Goal: Task Accomplishment & Management: Manage account settings

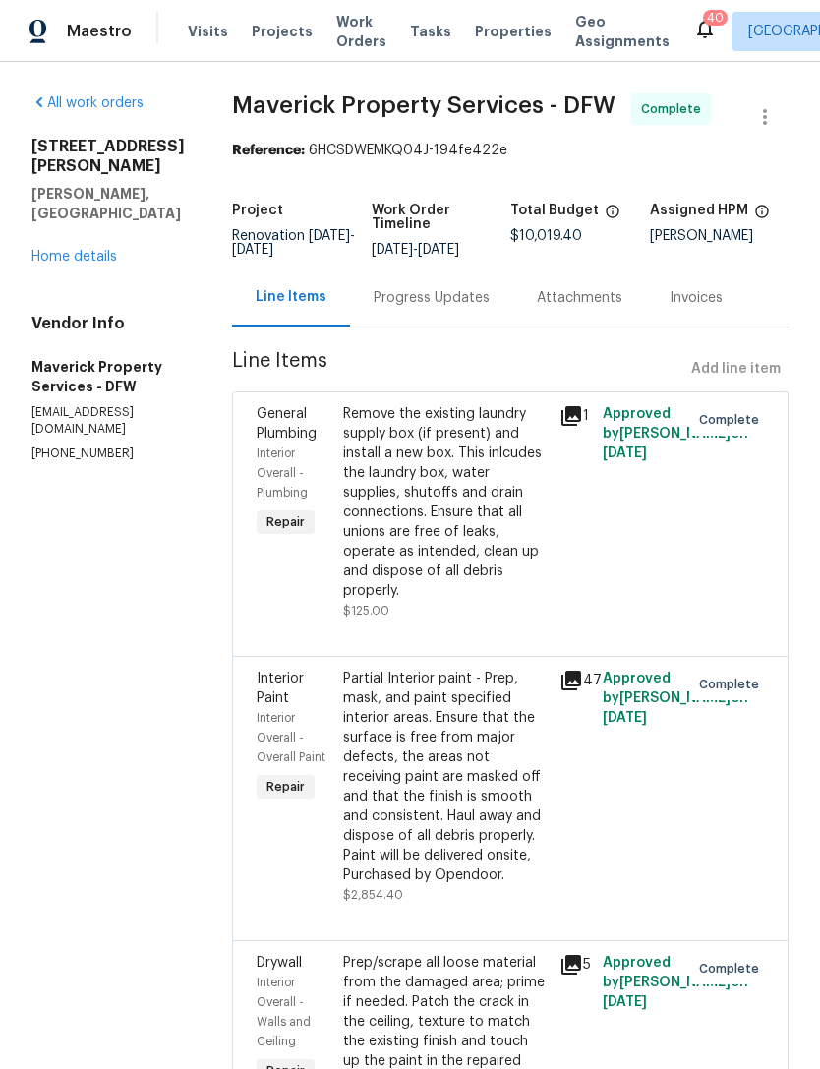
click at [361, 37] on span "Work Orders" at bounding box center [361, 31] width 50 height 39
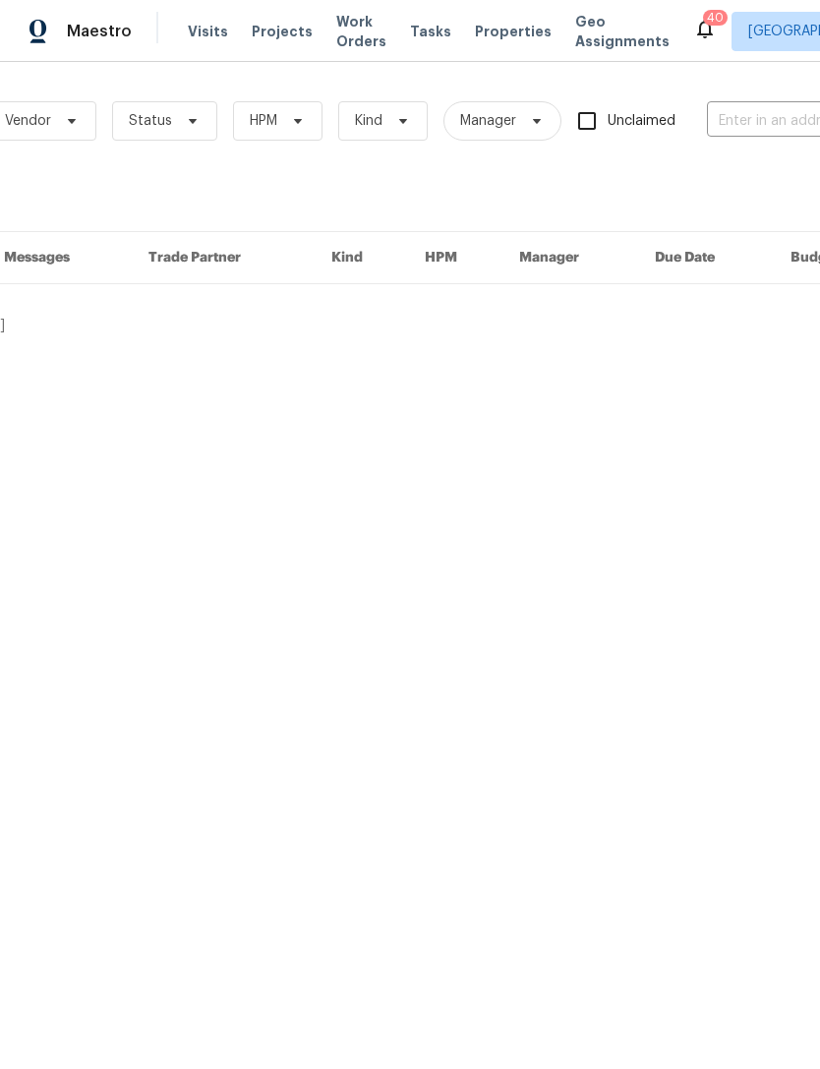
scroll to position [0, 184]
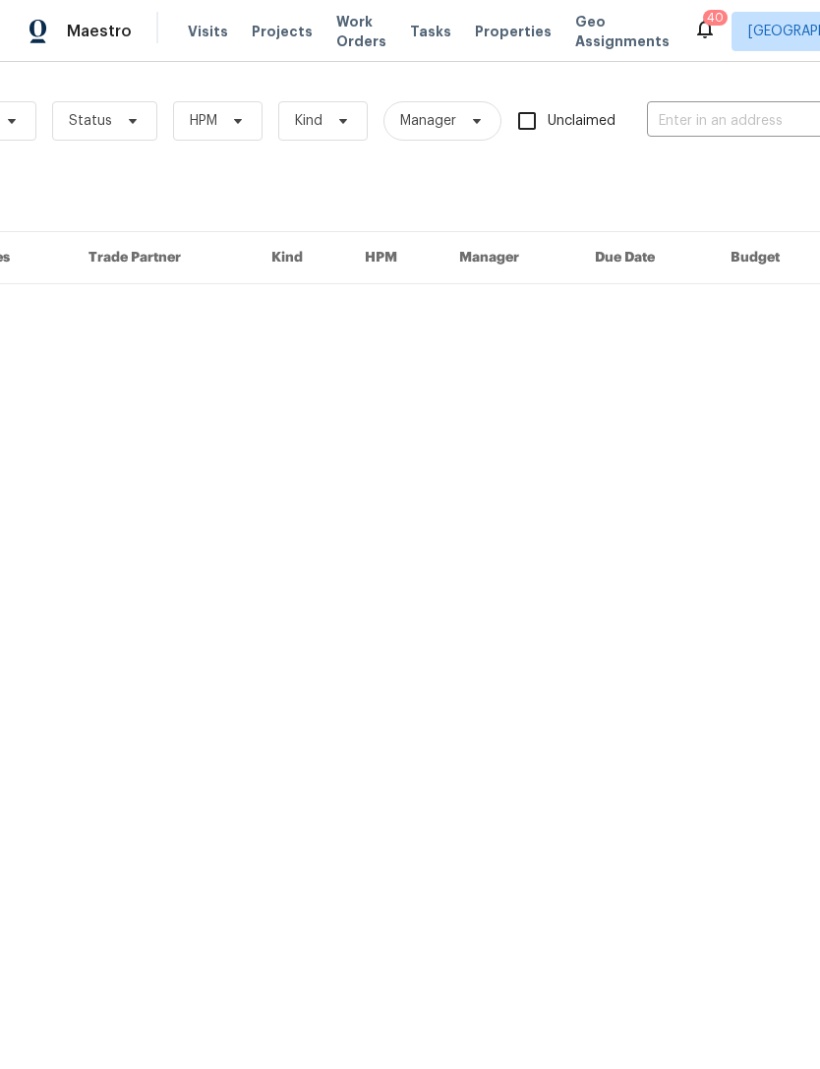
click at [753, 118] on input "text" at bounding box center [745, 121] width 197 height 30
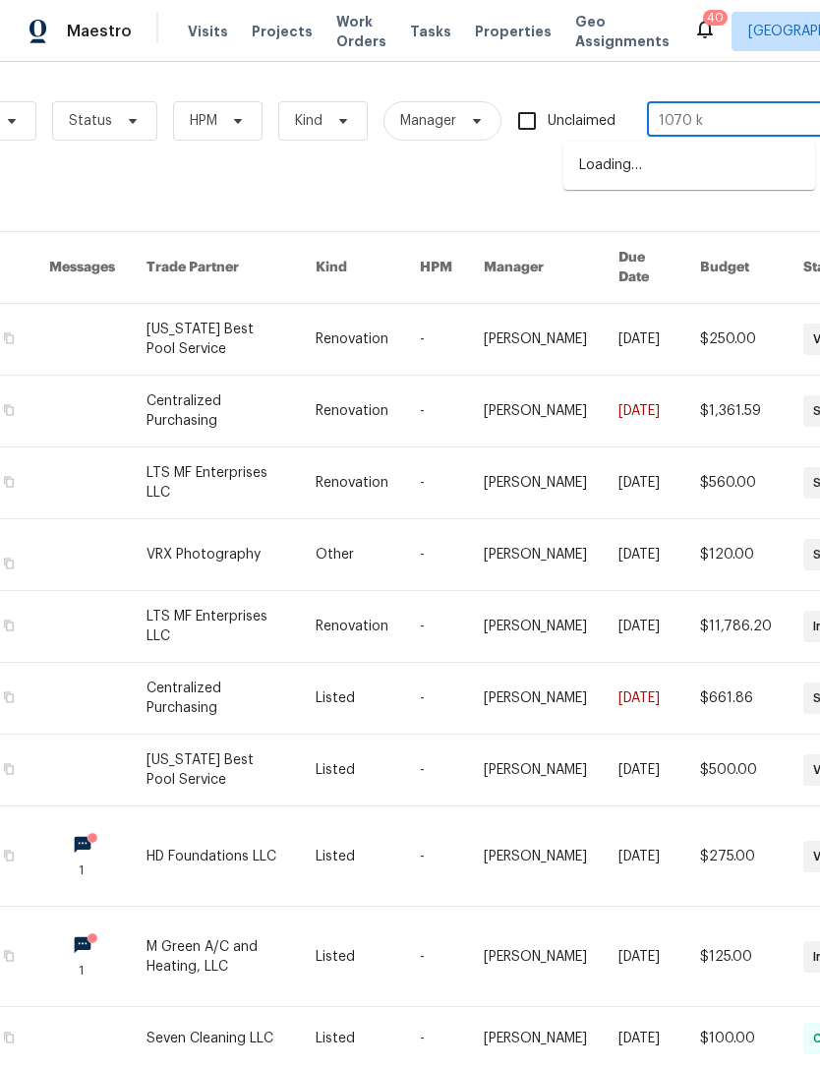
type input "1070 ke"
click at [746, 166] on li "[STREET_ADDRESS]" at bounding box center [690, 166] width 252 height 32
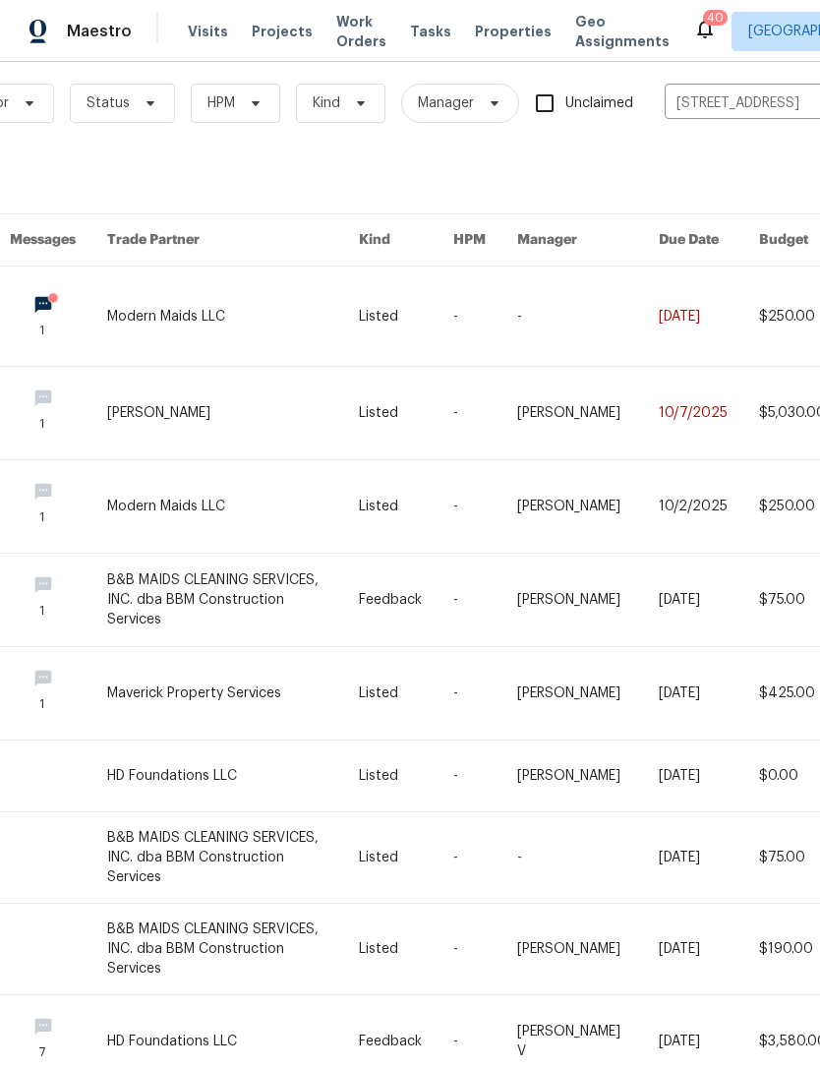
scroll to position [20, 167]
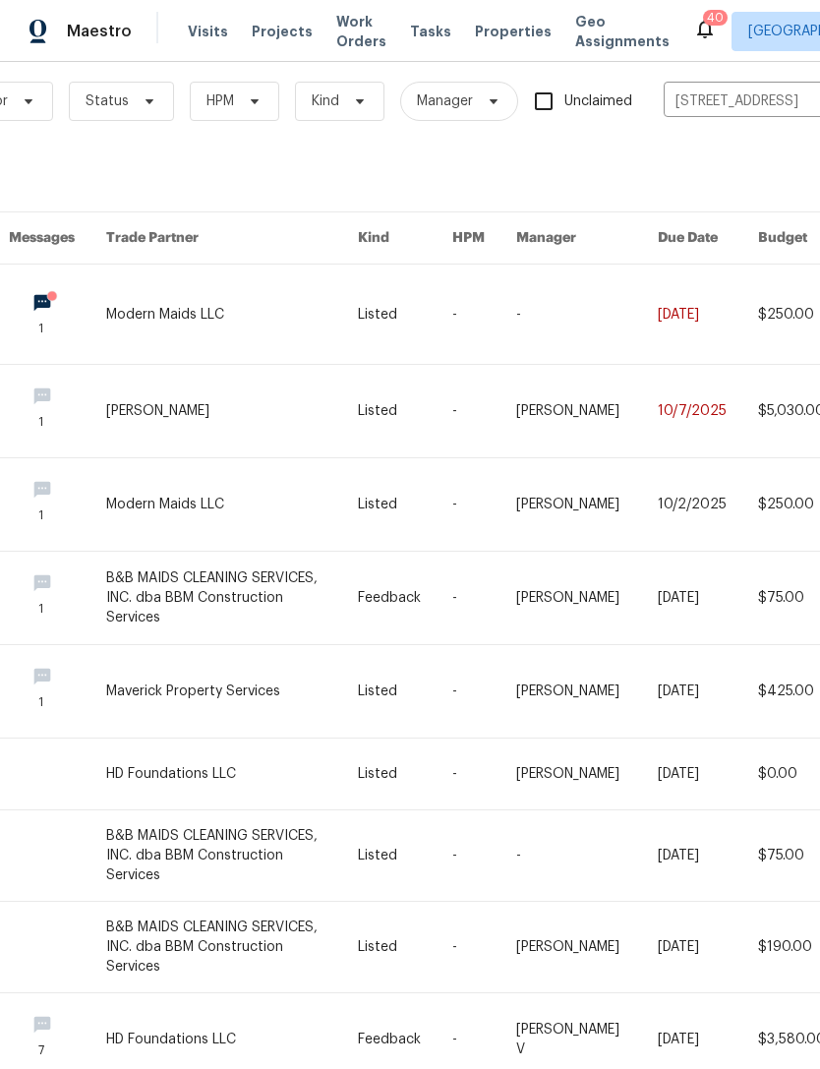
click at [198, 330] on link at bounding box center [231, 314] width 251 height 99
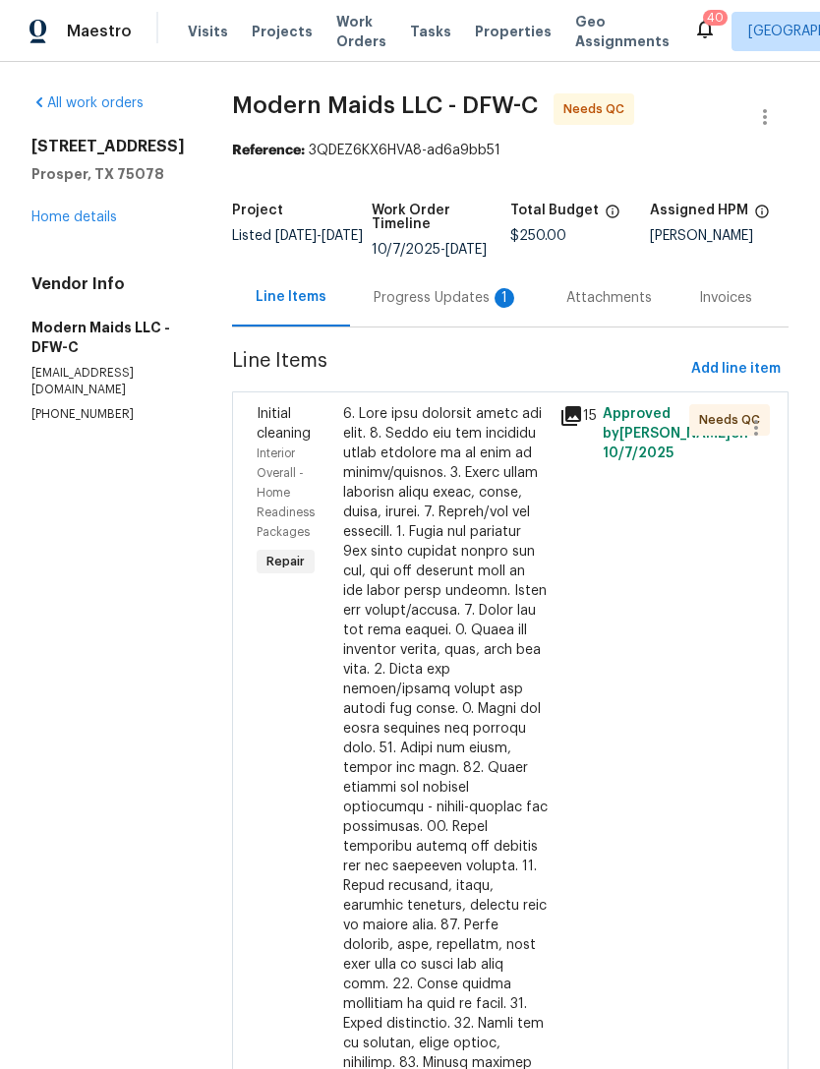
click at [468, 528] on div at bounding box center [445, 876] width 205 height 944
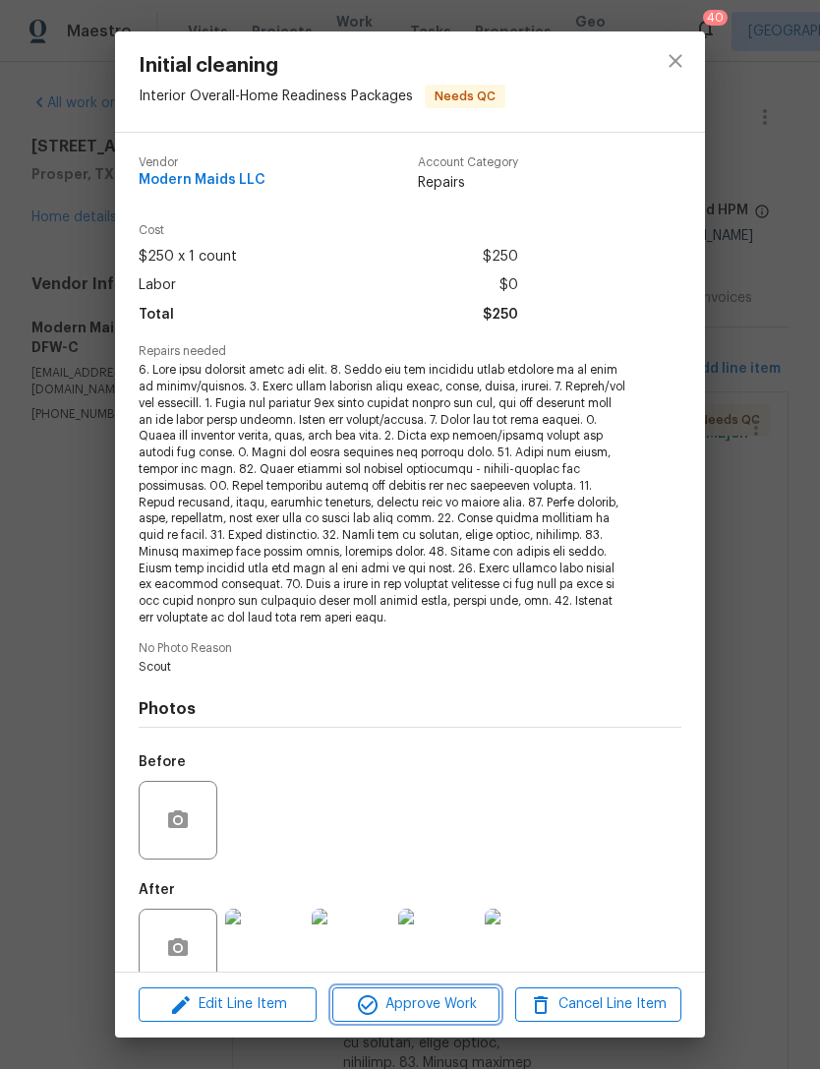
click at [474, 1019] on button "Approve Work" at bounding box center [415, 1005] width 166 height 34
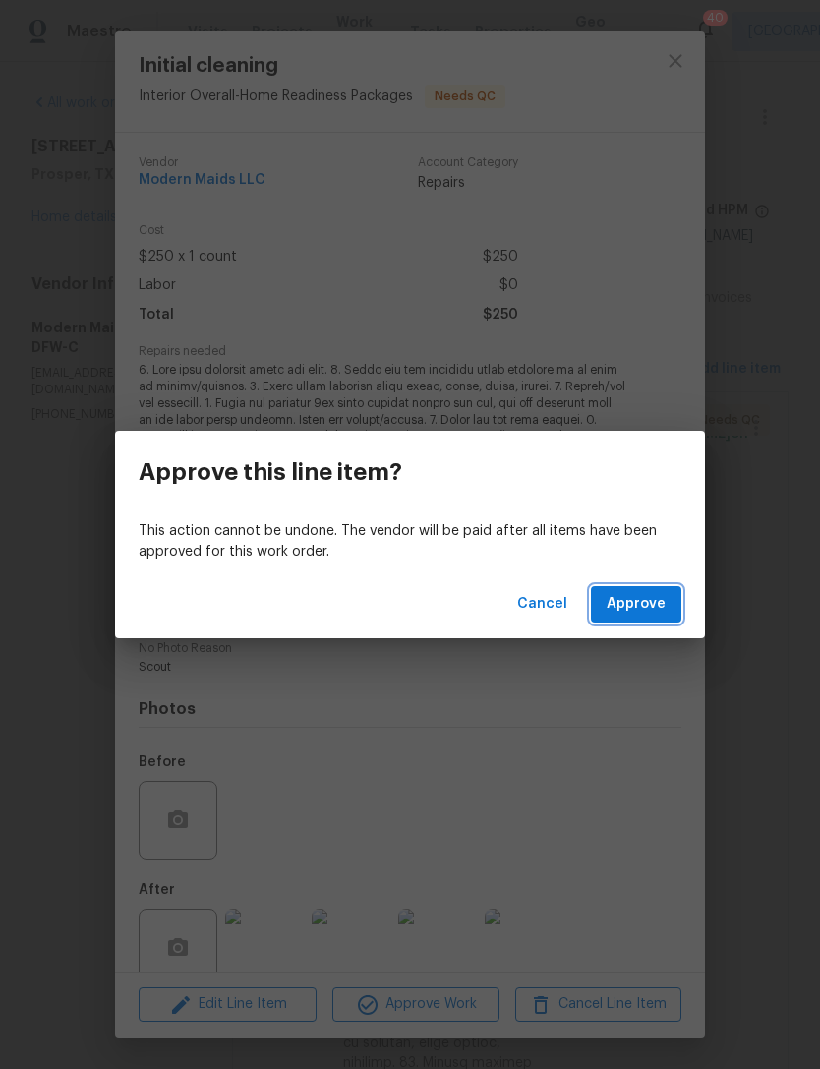
click at [664, 620] on button "Approve" at bounding box center [636, 604] width 90 height 36
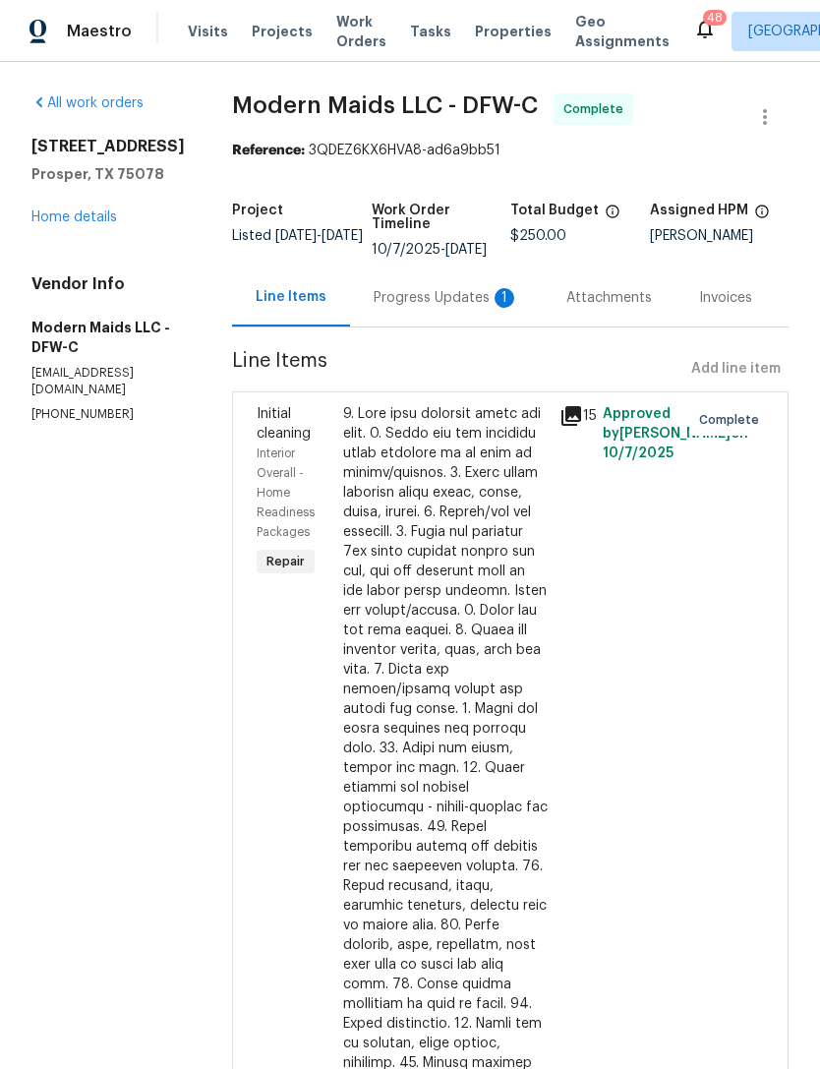
click at [73, 221] on link "Home details" at bounding box center [74, 217] width 86 height 14
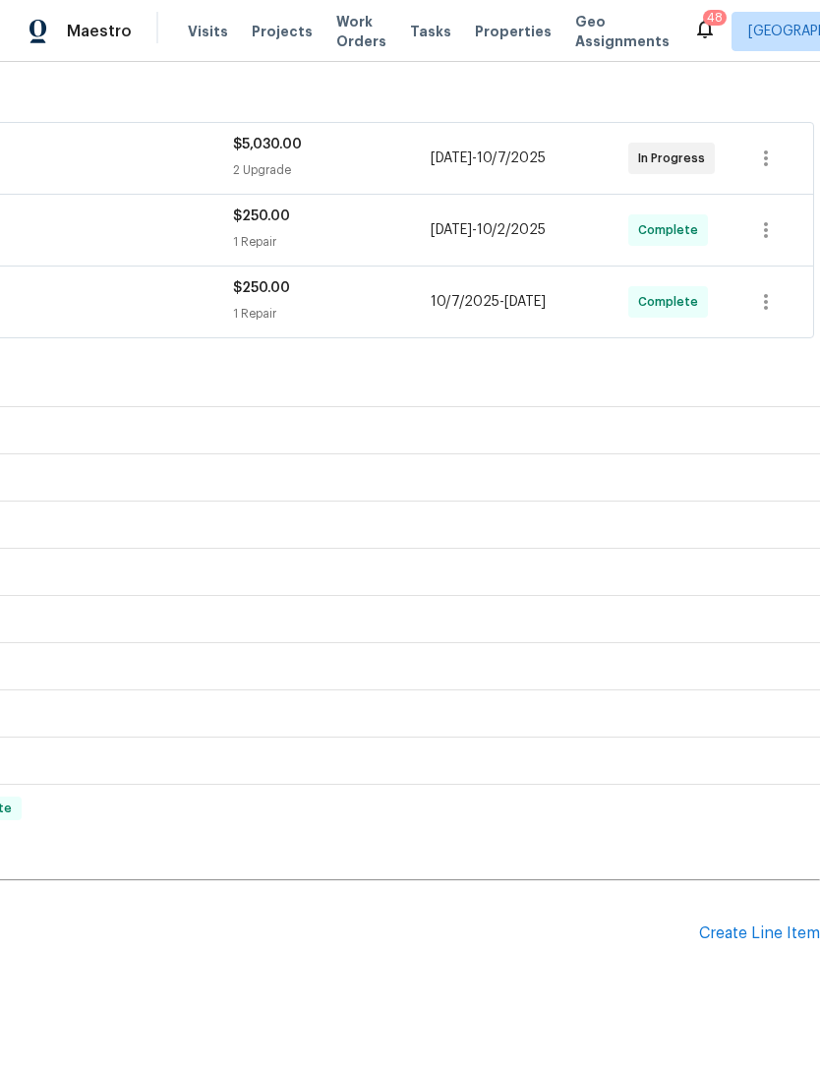
scroll to position [317, 291]
click at [744, 940] on div "Create Line Item" at bounding box center [759, 934] width 121 height 19
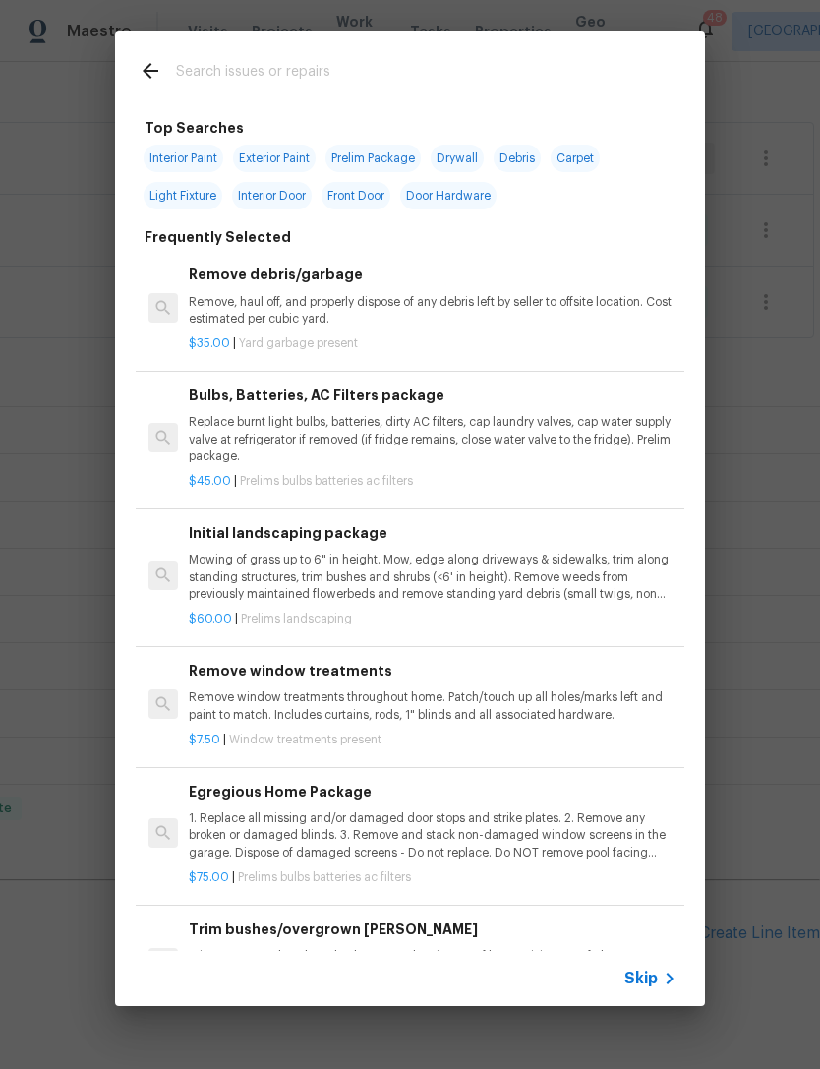
click at [513, 67] on input "text" at bounding box center [384, 74] width 417 height 30
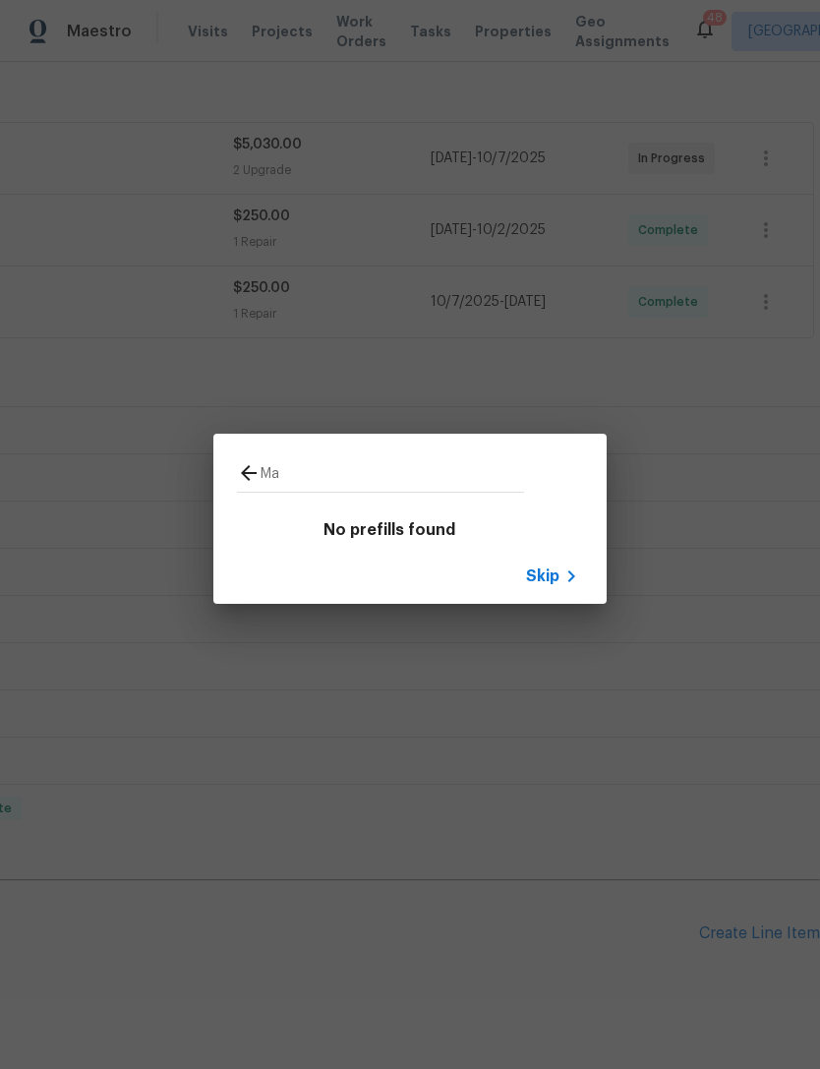
type input "M"
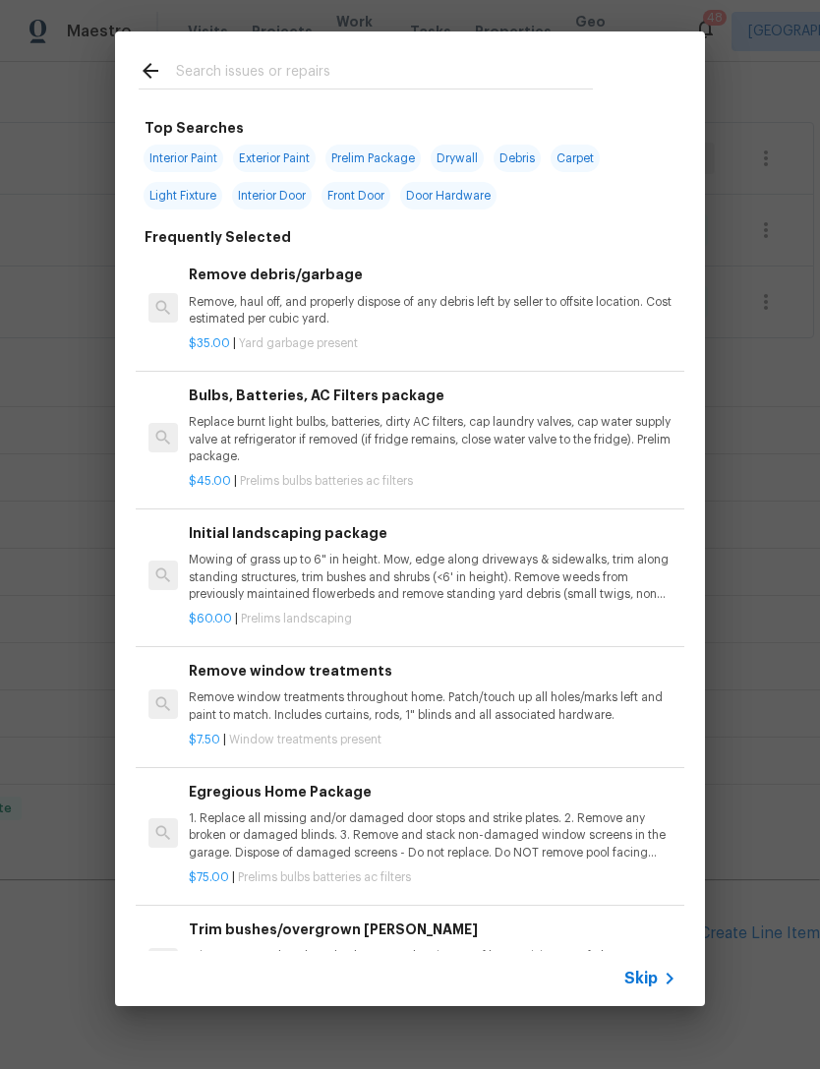
click at [555, 73] on input "text" at bounding box center [384, 74] width 417 height 30
type input "Basebo"
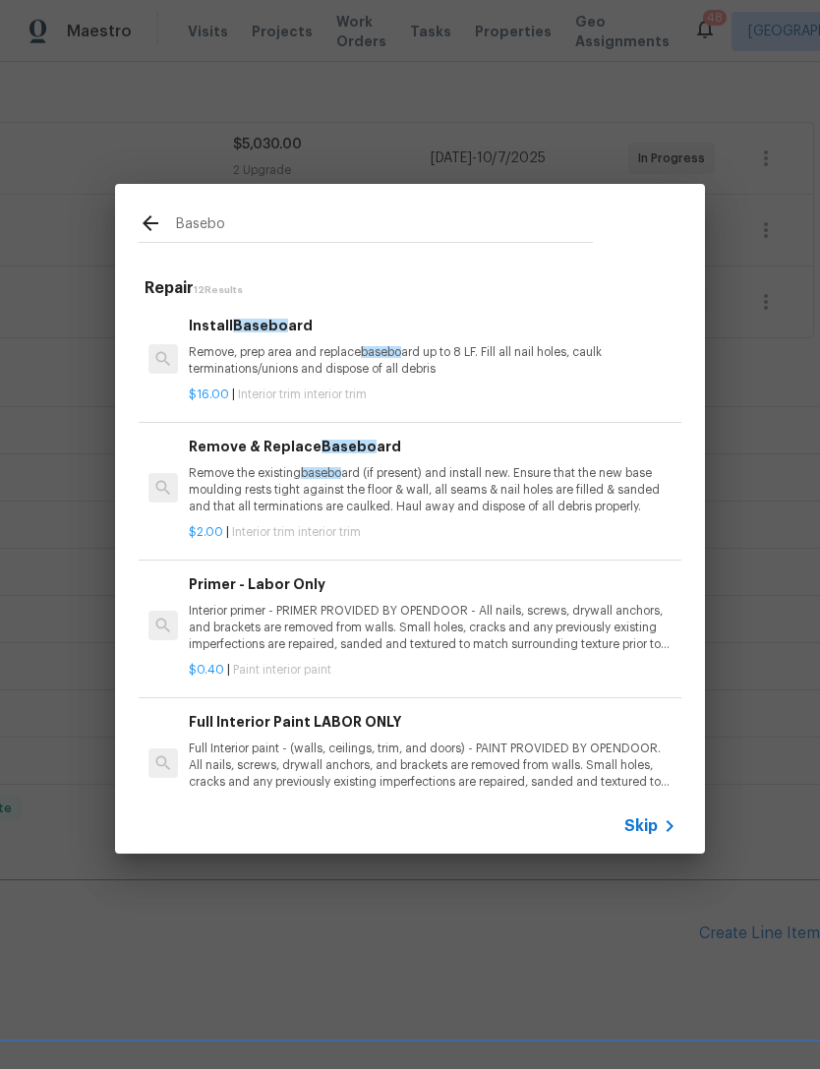
click at [430, 379] on div "$16.00 | Interior trim interior trim" at bounding box center [433, 391] width 488 height 25
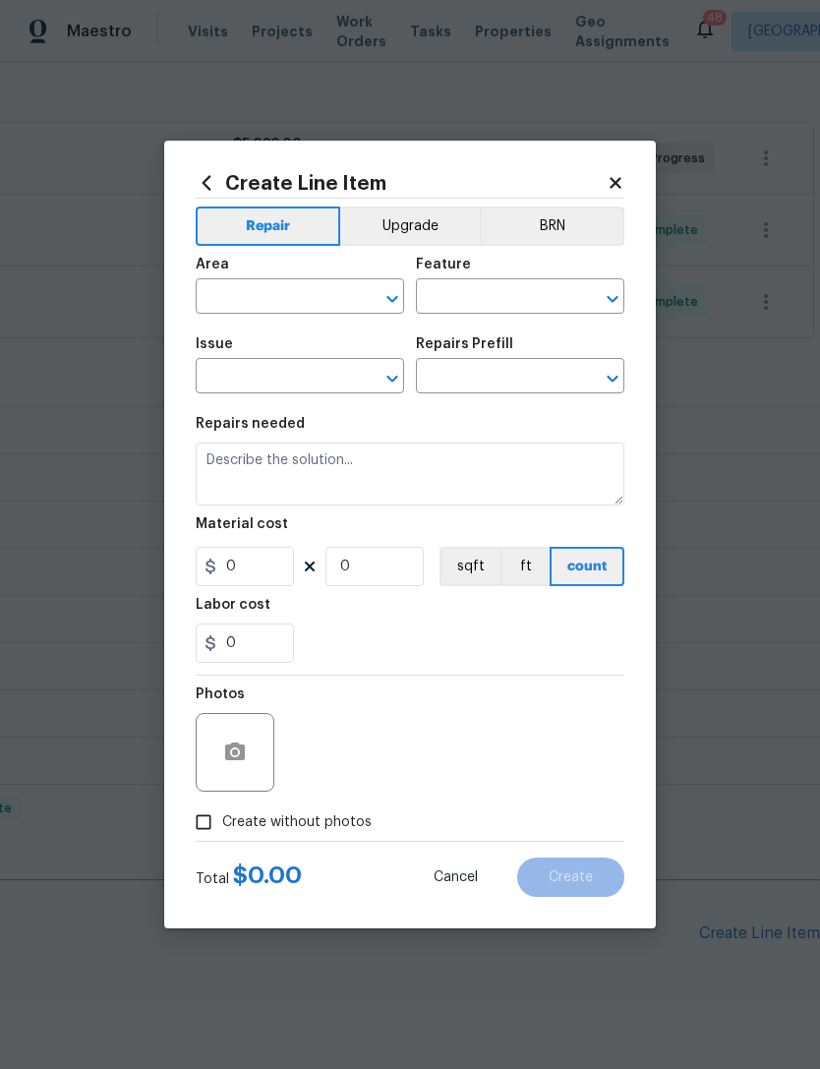
type input "Interior Trim"
type input "Install Baseboard $16.00"
type textarea "Remove, prep area and replace baseboard up to 8 LF. Fill all nail holes, caulk …"
type input "16"
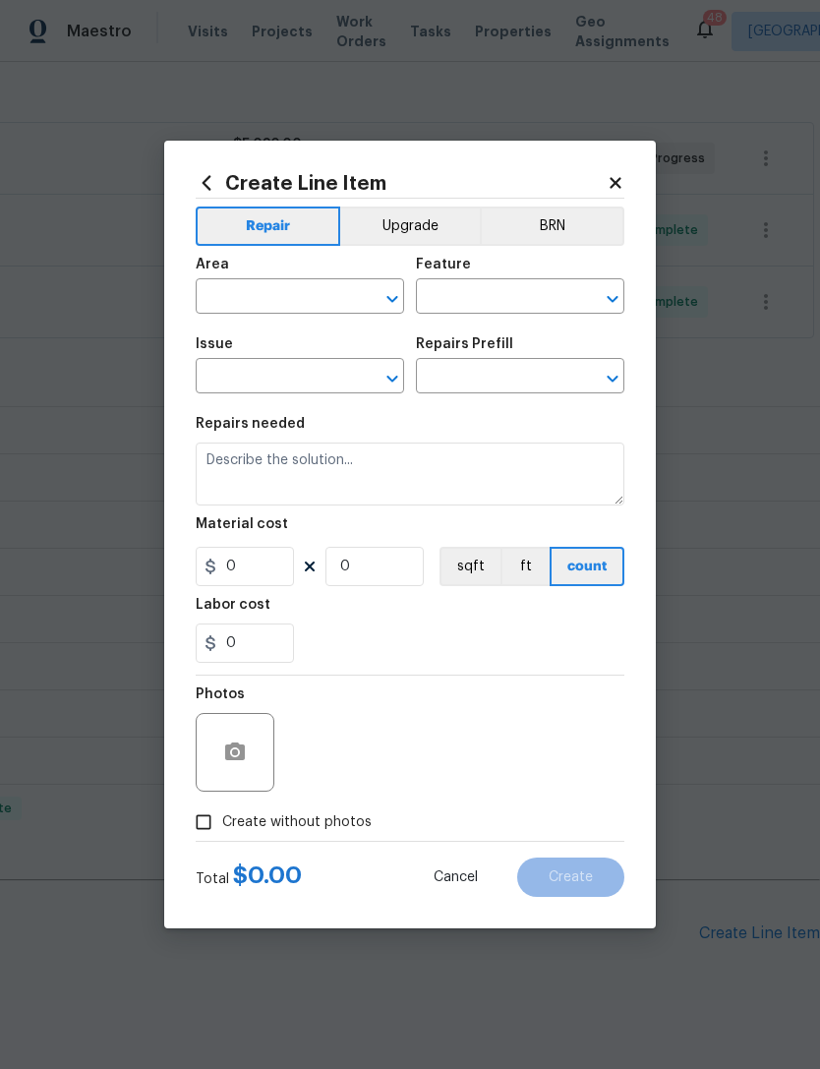
type input "1"
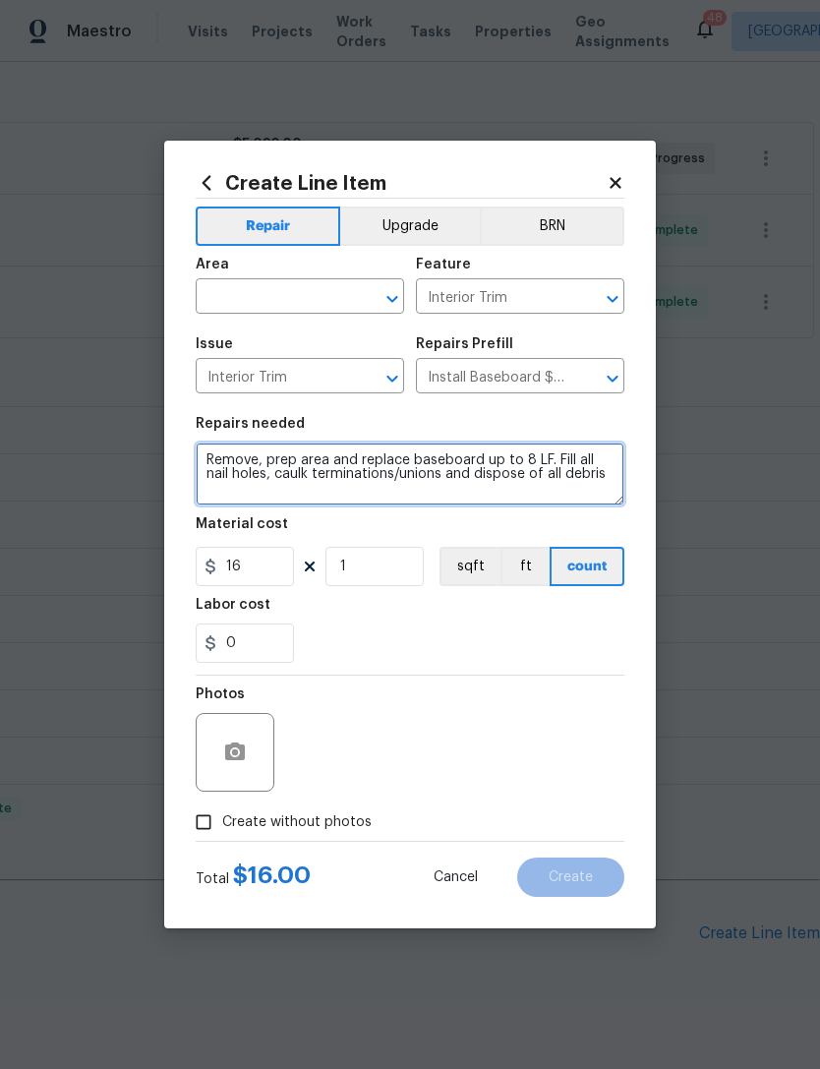
click at [287, 474] on textarea "Remove, prep area and replace baseboard up to 8 LF. Fill all nail holes, caulk …" at bounding box center [410, 474] width 429 height 63
click at [325, 467] on textarea "Remove, prep area and replace baseboard up to 8 LF. Fill all nail holes, caulk …" at bounding box center [410, 474] width 429 height 63
click at [325, 466] on textarea "Remove, prep area and replace baseboard up to 8 LF. Fill all nail holes, caulk …" at bounding box center [410, 474] width 429 height 63
click at [441, 467] on textarea "Remove, prep area and replace baseboard up to 8 LF. Fill all nail holes, caulk …" at bounding box center [410, 474] width 429 height 63
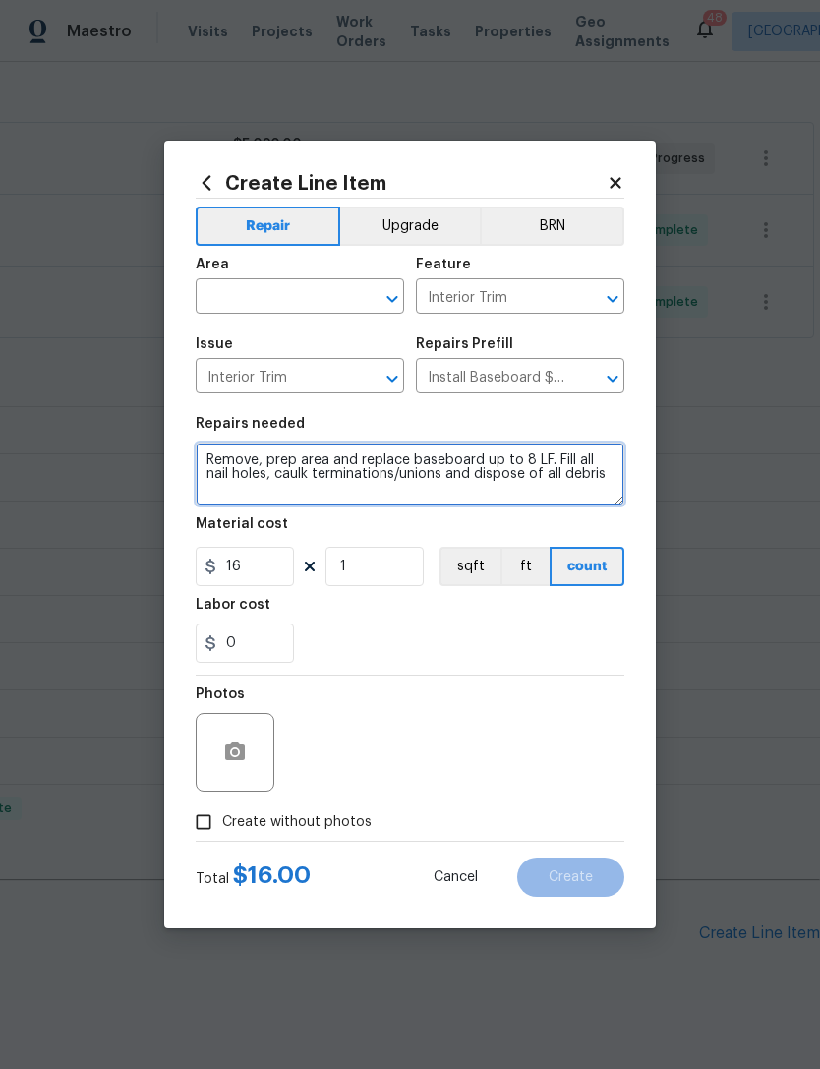
click at [440, 467] on textarea "Remove, prep area and replace baseboard up to 8 LF. Fill all nail holes, caulk …" at bounding box center [410, 474] width 429 height 63
type textarea "Lower baseboards in main areas where new lvp was installed, added quarter round…"
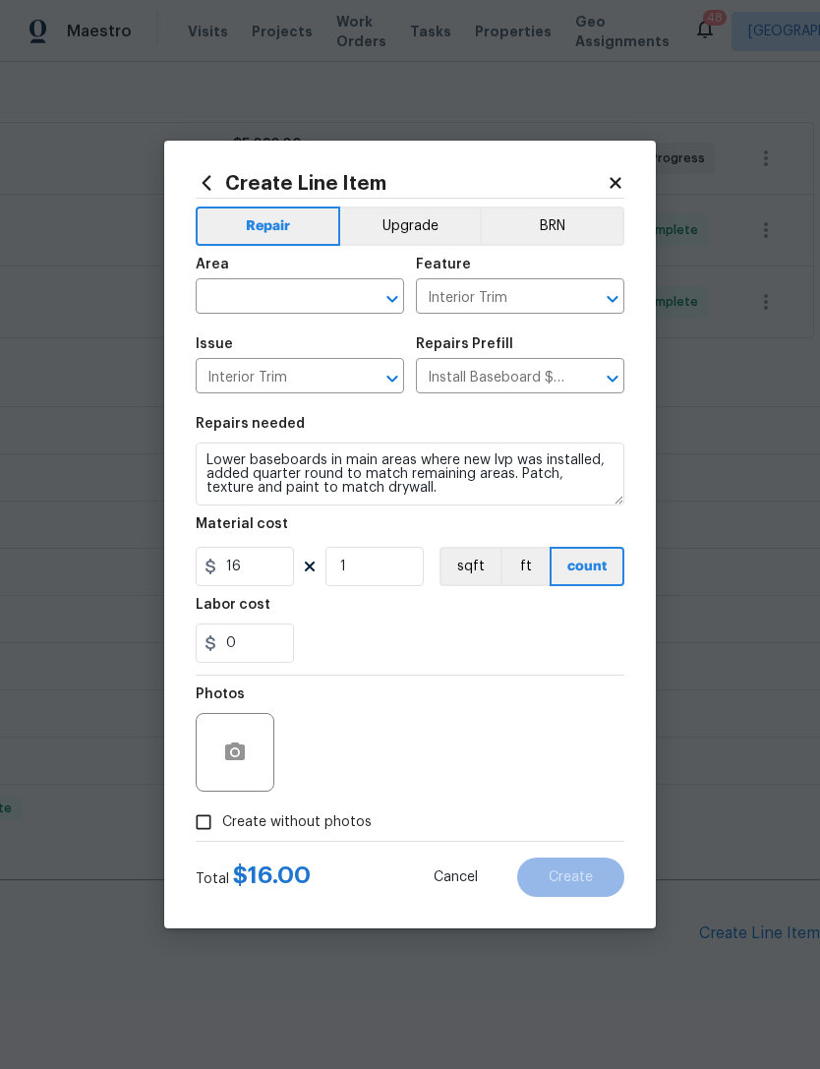
click at [437, 675] on section "Repairs needed Lower baseboards in main areas where new lvp was installed, adde…" at bounding box center [410, 540] width 429 height 270
click at [248, 568] on input "16" at bounding box center [245, 566] width 98 height 39
click at [247, 568] on input "16" at bounding box center [245, 566] width 98 height 39
type input "1"
click at [513, 689] on div "Photos" at bounding box center [410, 740] width 429 height 128
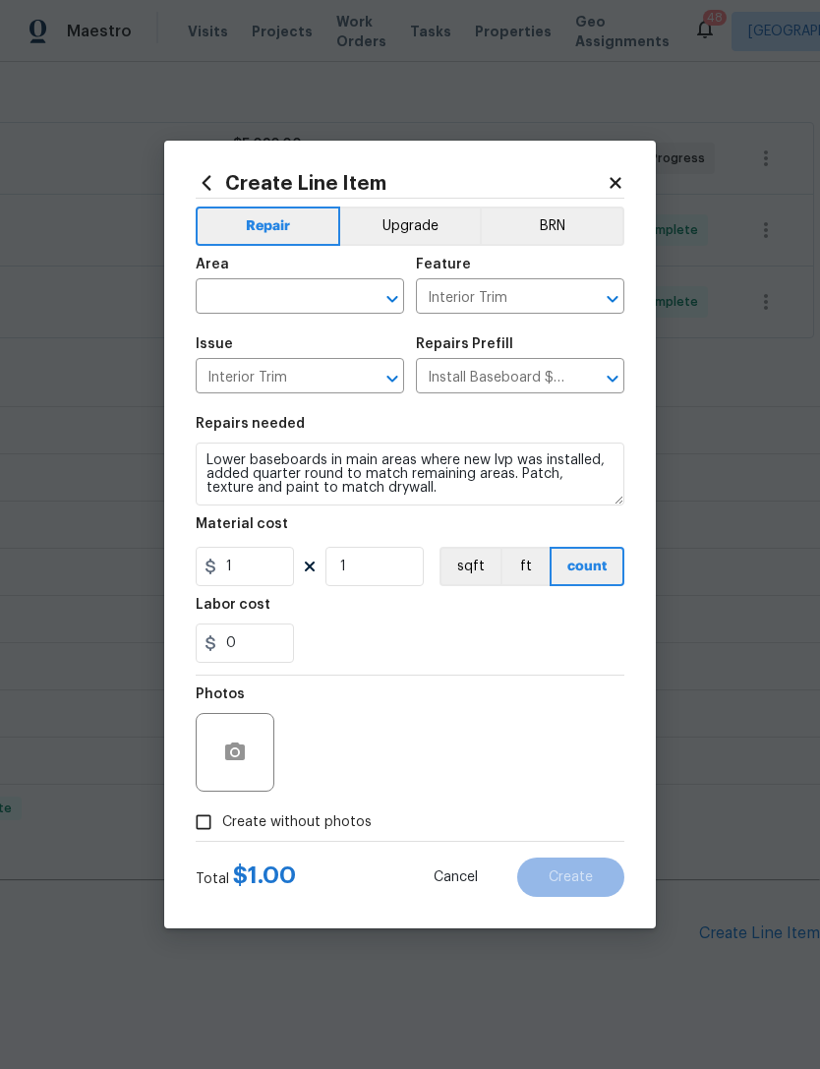
click at [390, 870] on div "Total $ 1.00 Cancel Create" at bounding box center [410, 869] width 429 height 55
click at [347, 823] on span "Create without photos" at bounding box center [297, 822] width 150 height 21
click at [222, 823] on input "Create without photos" at bounding box center [203, 822] width 37 height 37
checkbox input "true"
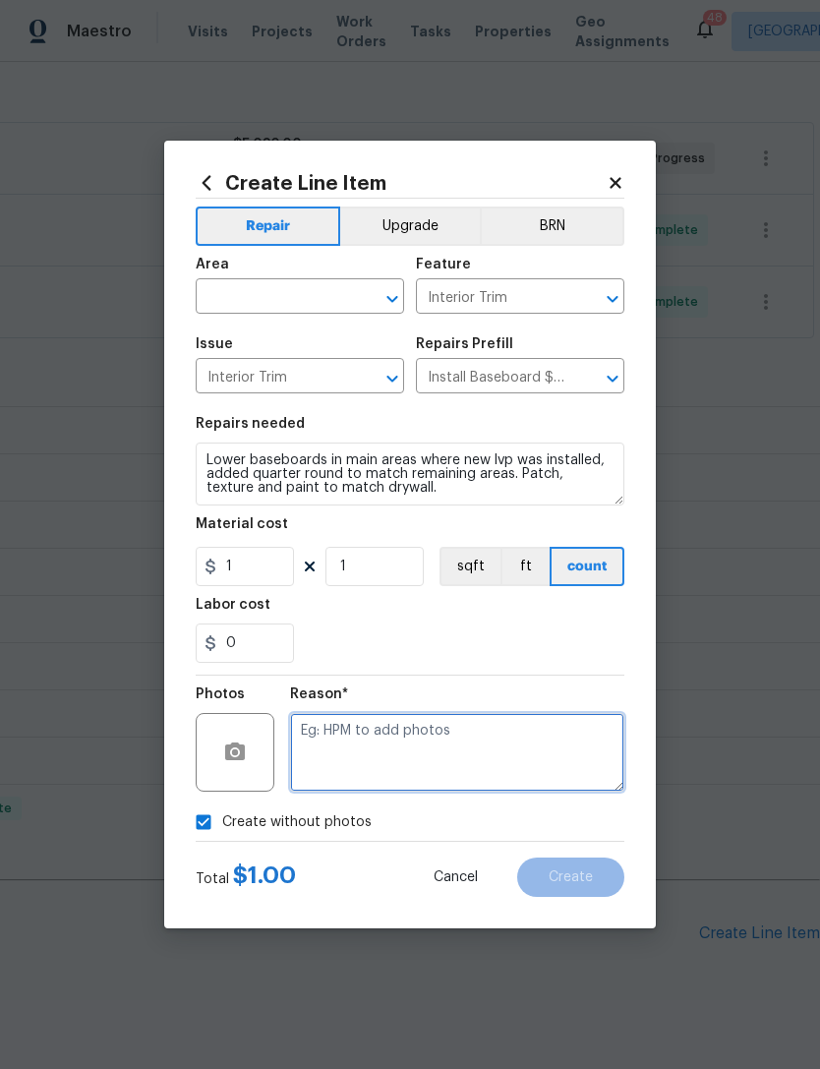
click at [413, 748] on textarea at bounding box center [457, 752] width 334 height 79
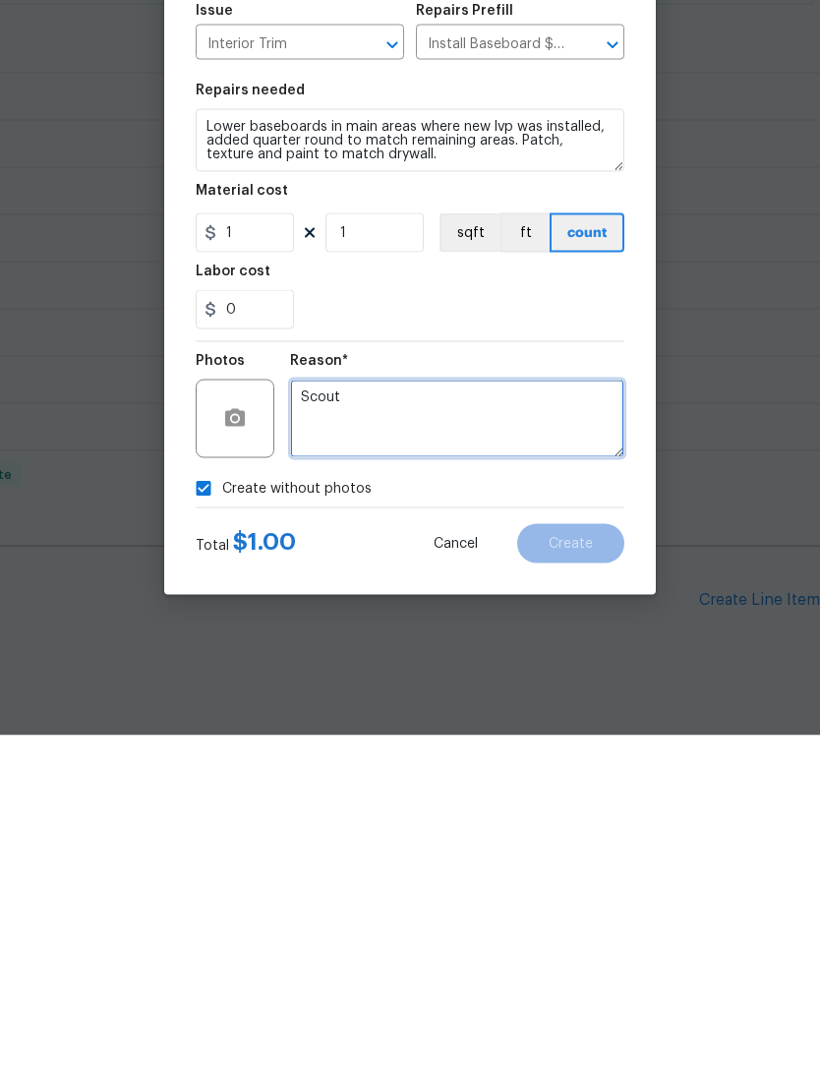
type textarea "Scout"
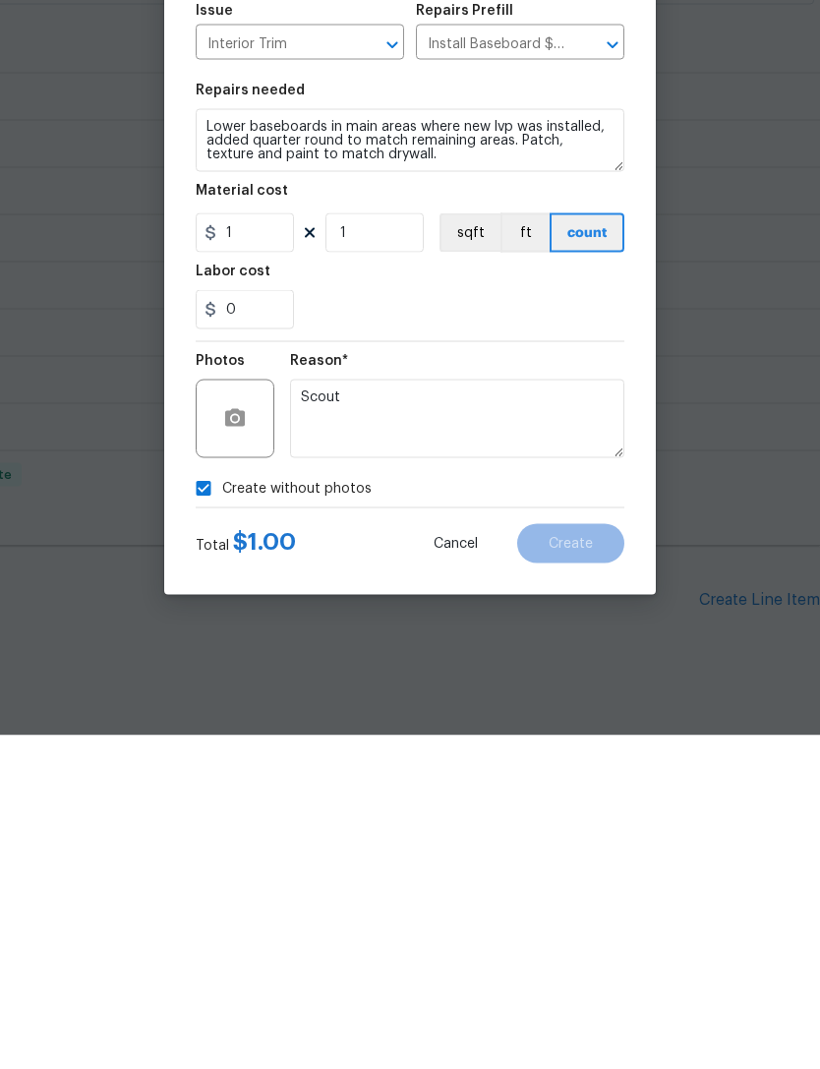
click at [596, 573] on div "Create Line Item Repair Upgrade BRN Area ​ Feature Interior Trim ​ Issue Interi…" at bounding box center [410, 535] width 492 height 788
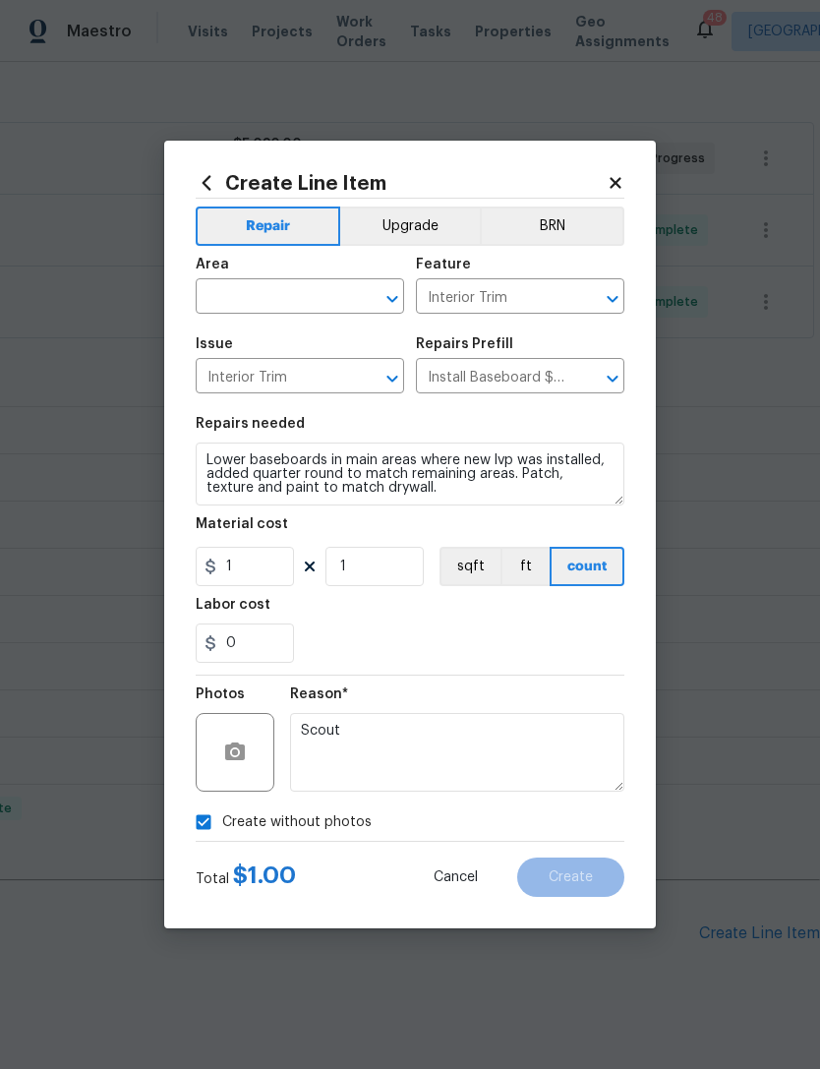
click at [345, 300] on input "text" at bounding box center [272, 298] width 153 height 30
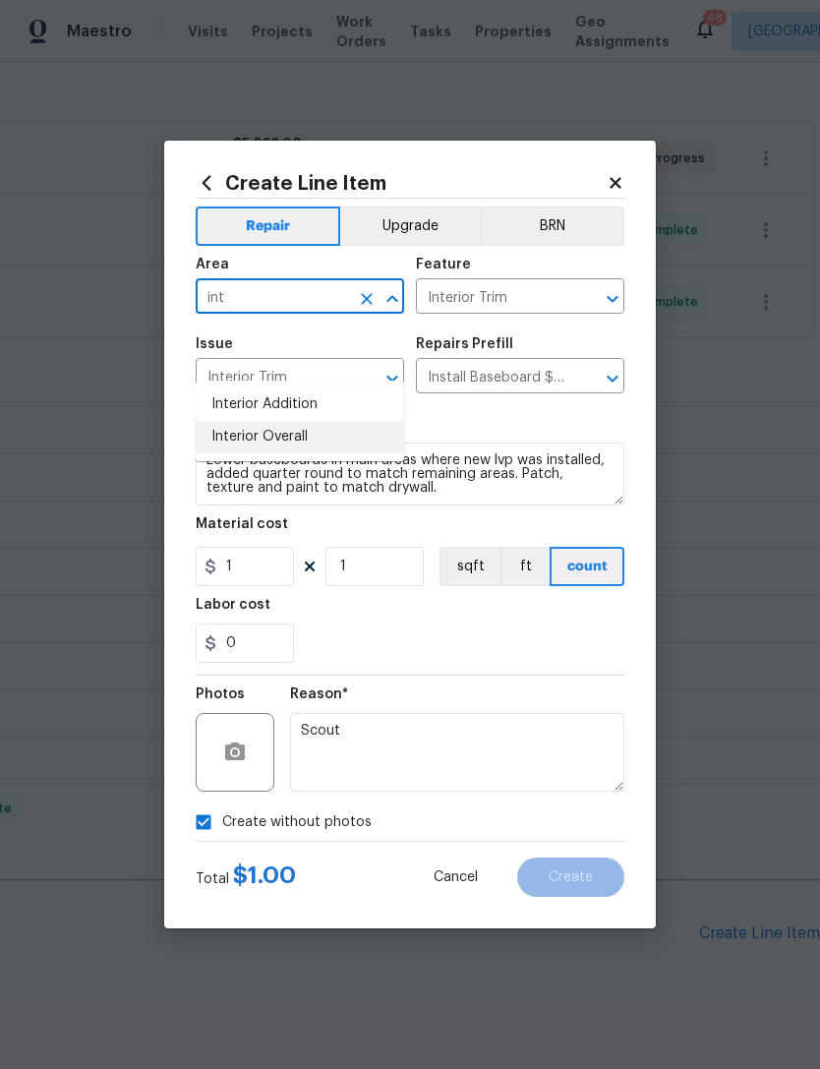
click at [324, 421] on li "Interior Overall" at bounding box center [300, 437] width 209 height 32
type input "Interior Overall"
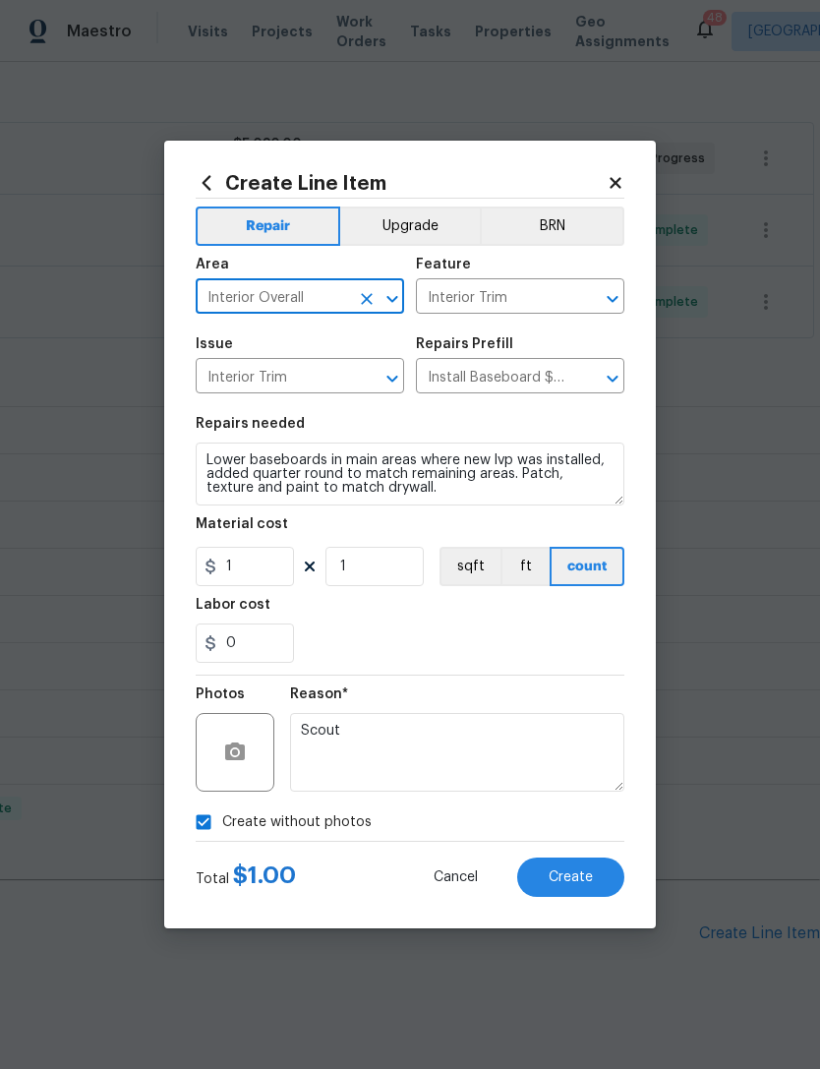
click at [621, 684] on div "Reason* Scout" at bounding box center [457, 740] width 334 height 128
click at [588, 895] on button "Create" at bounding box center [570, 877] width 107 height 39
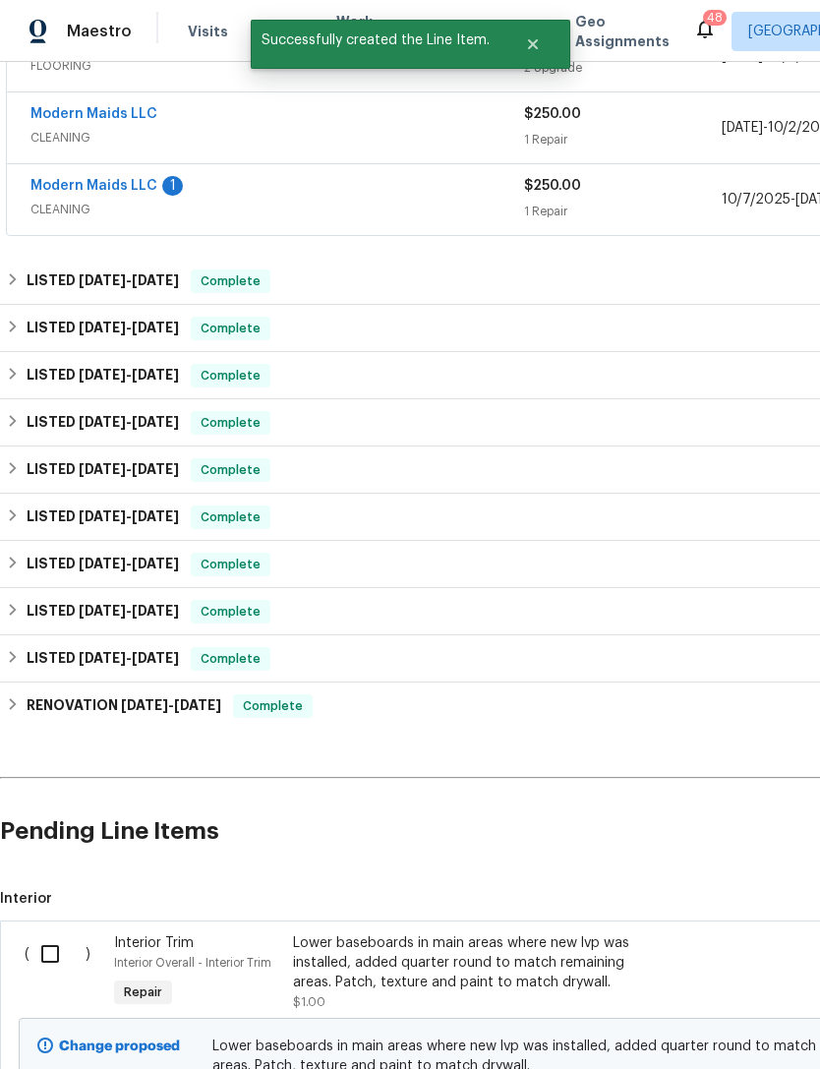
scroll to position [422, 0]
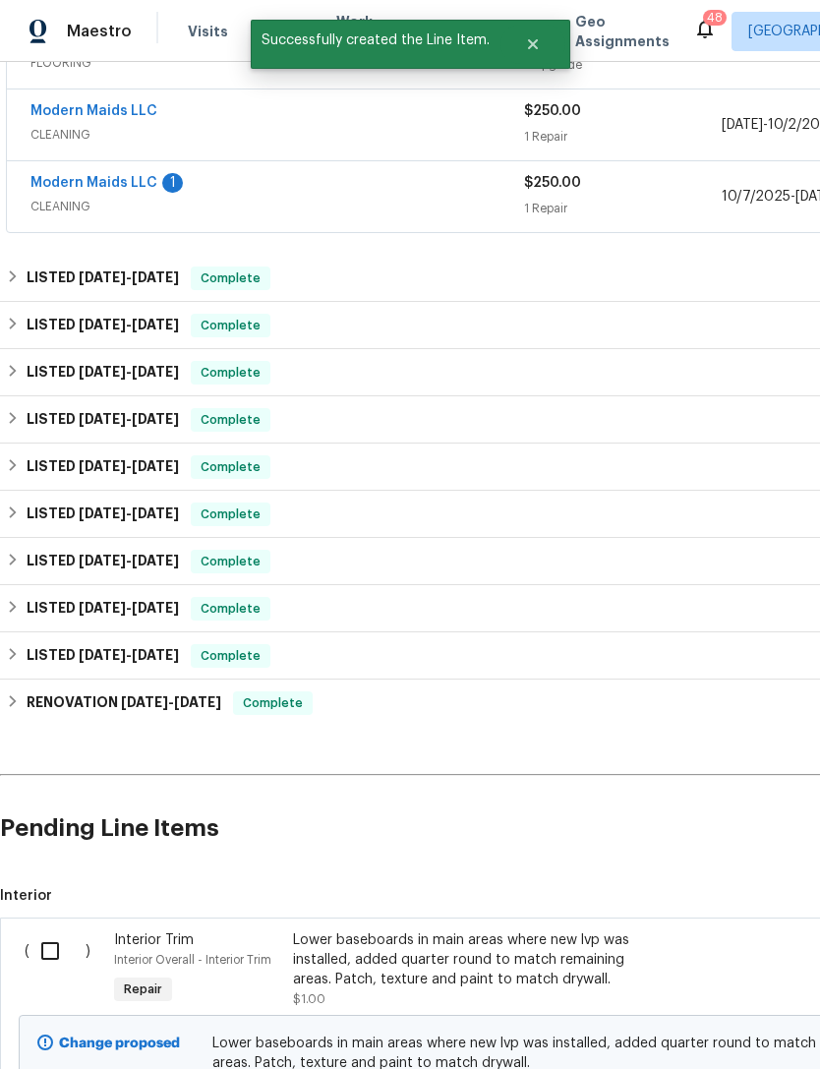
click at [61, 930] on input "checkbox" at bounding box center [58, 950] width 56 height 41
checkbox input "true"
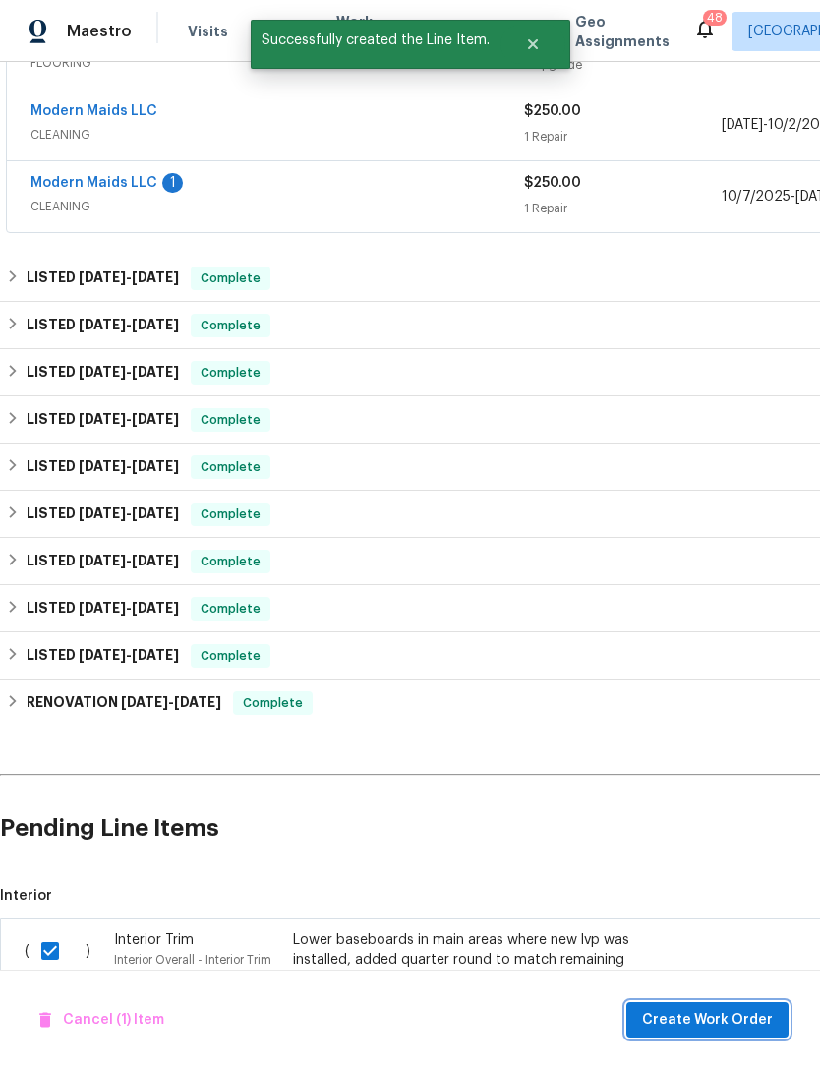
click at [692, 1034] on button "Create Work Order" at bounding box center [708, 1020] width 162 height 36
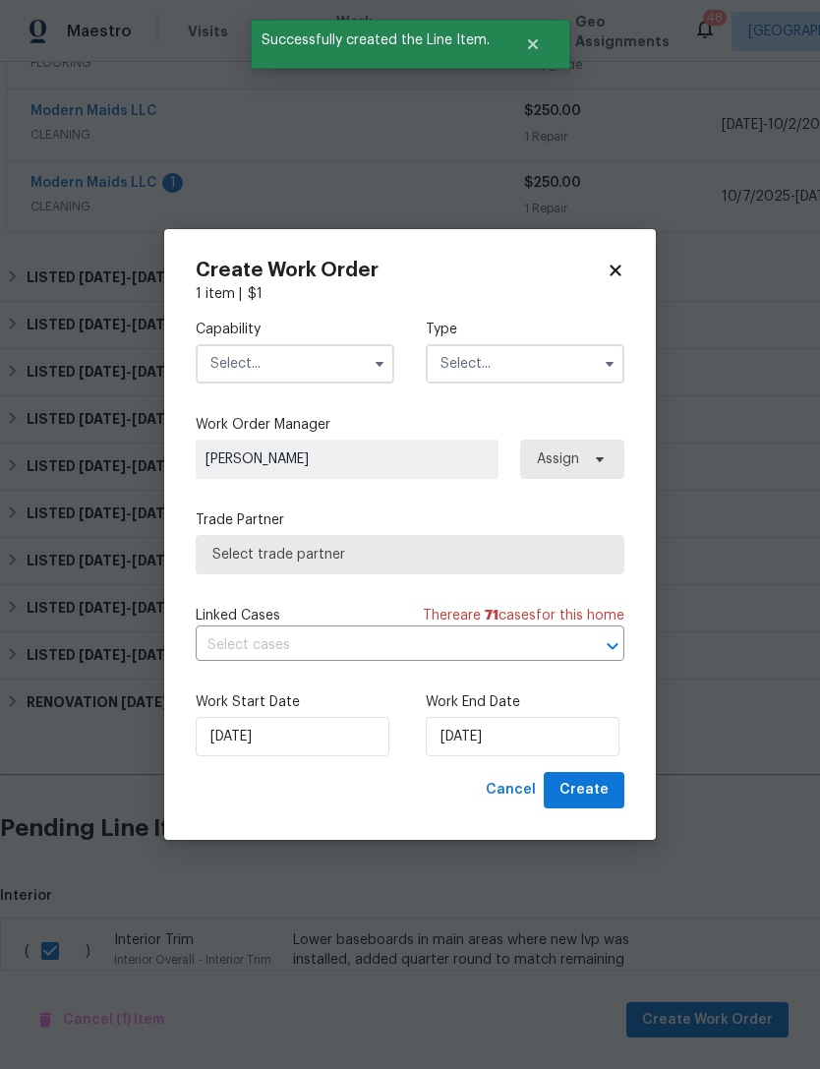
click at [334, 365] on input "text" at bounding box center [295, 363] width 199 height 39
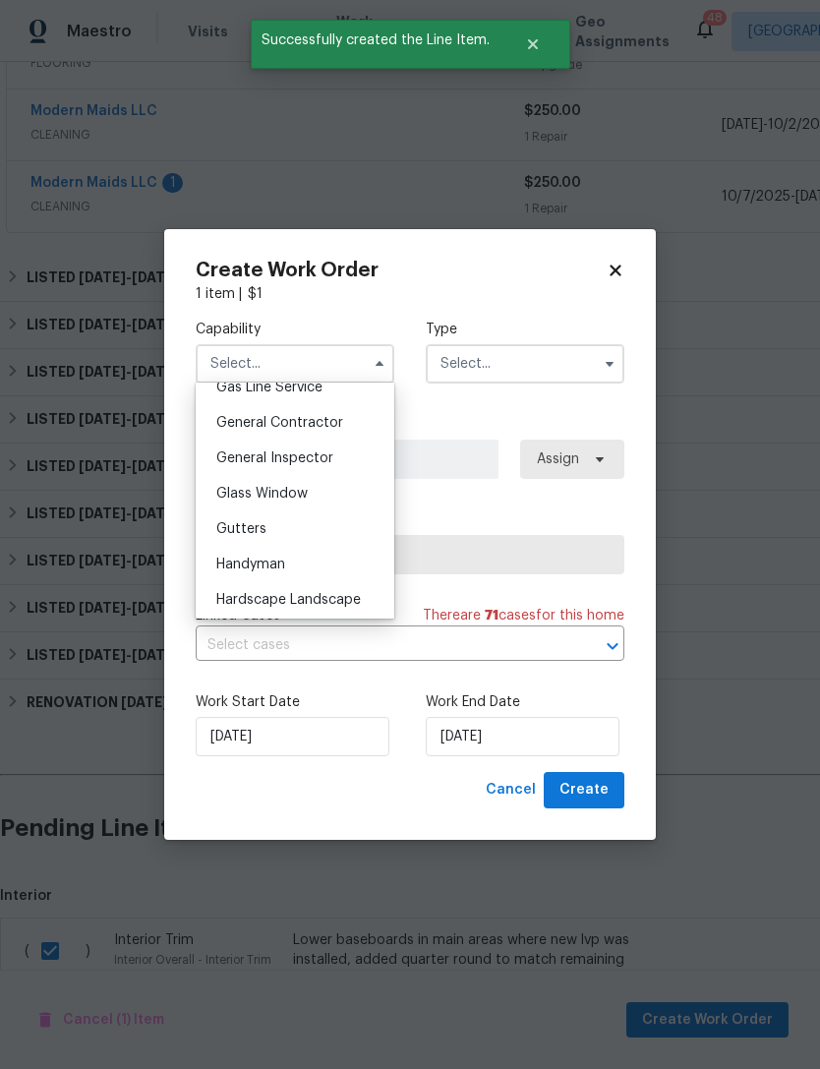
scroll to position [924, 0]
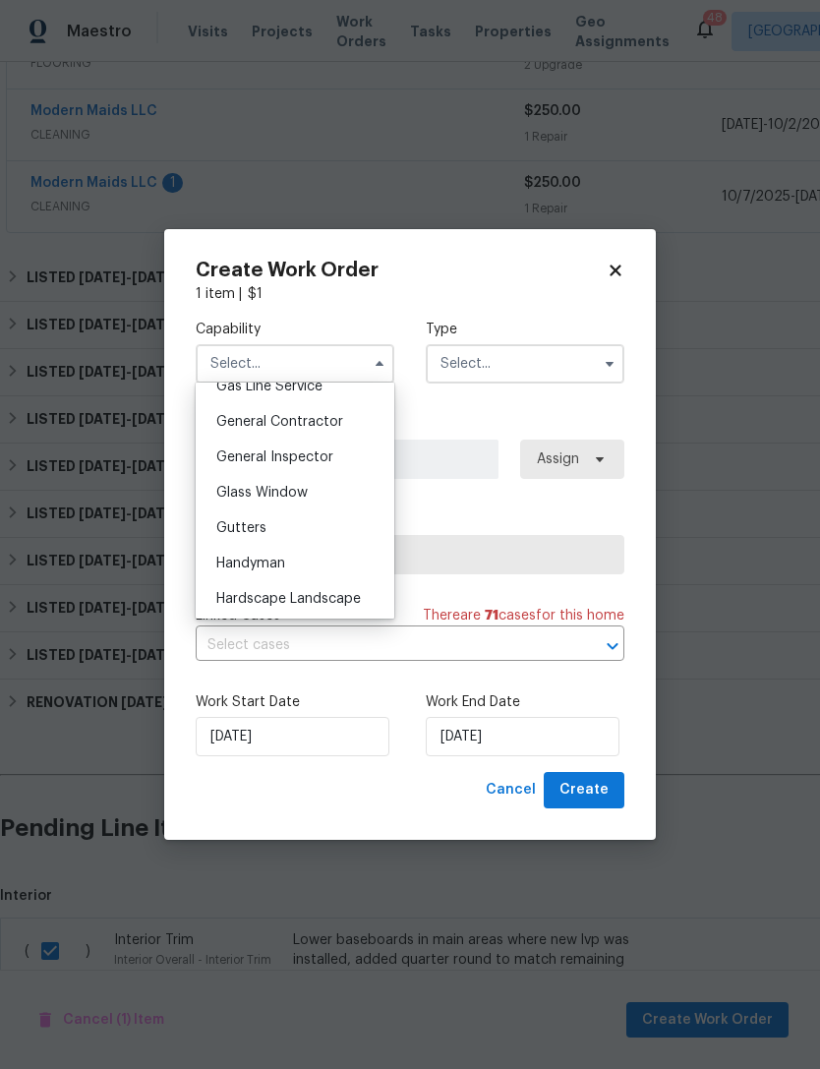
click at [350, 426] on div "General Contractor" at bounding box center [295, 421] width 189 height 35
type input "General Contractor"
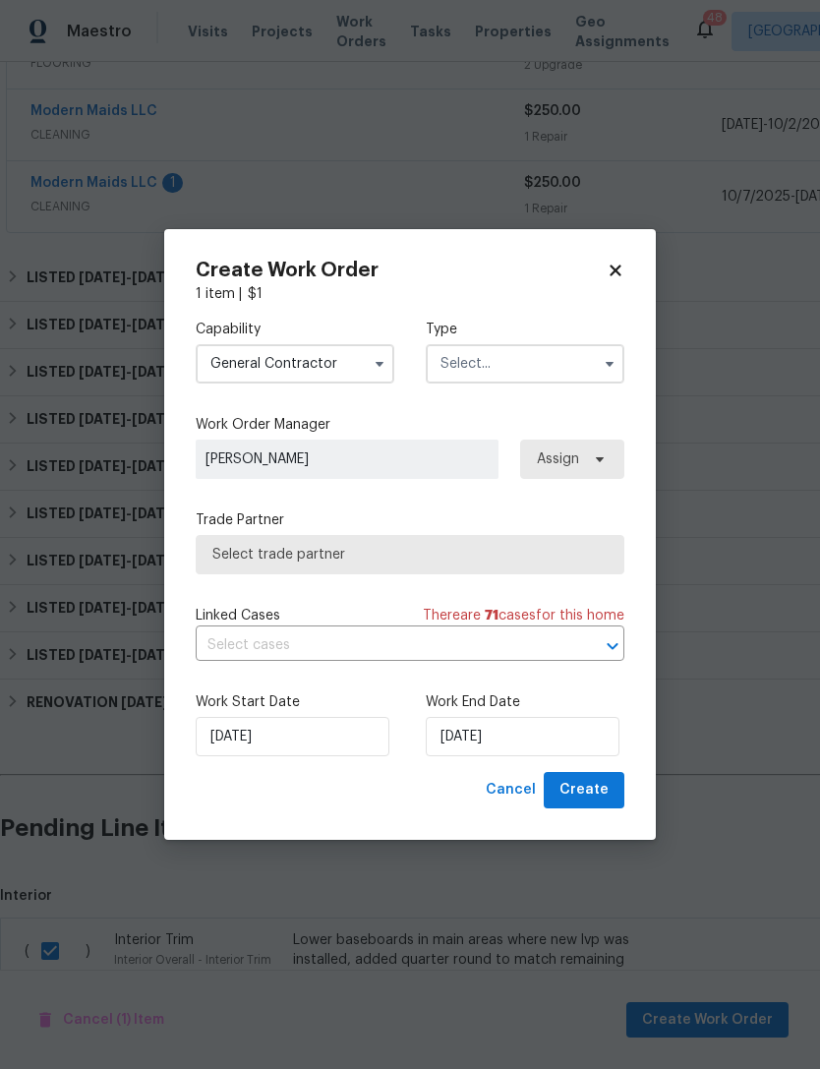
click at [553, 380] on input "text" at bounding box center [525, 363] width 199 height 39
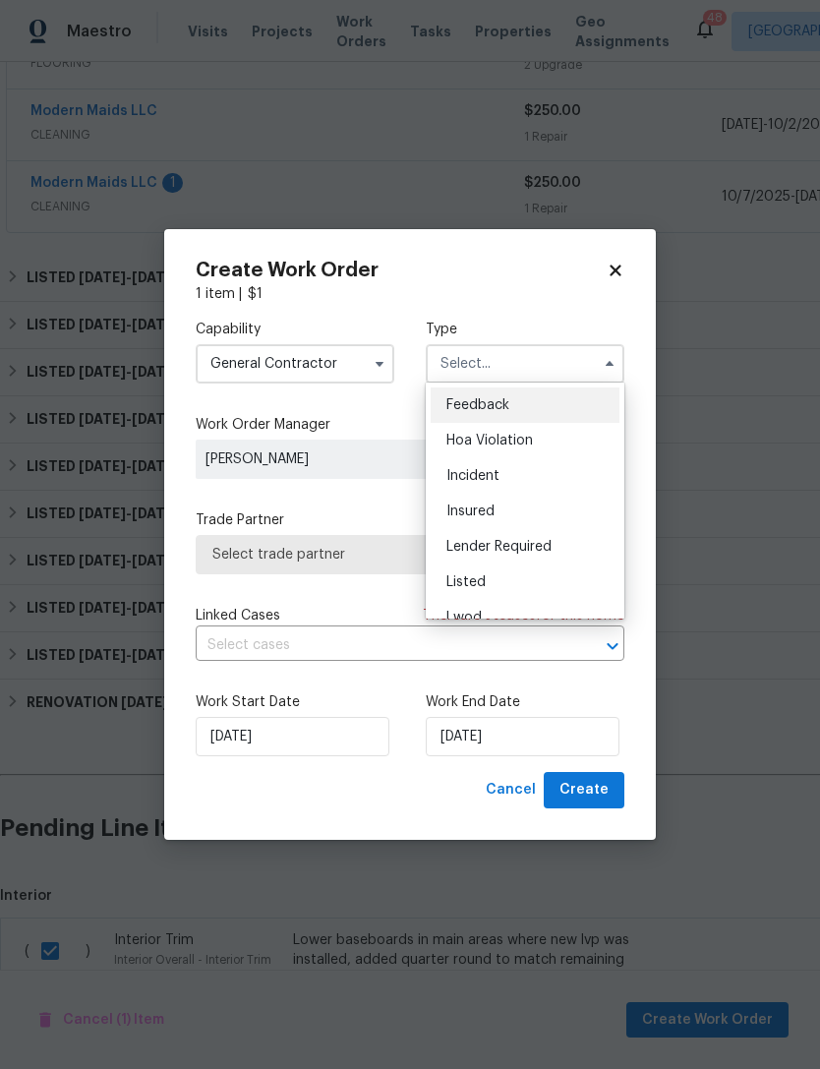
click at [536, 575] on div "Listed" at bounding box center [525, 582] width 189 height 35
type input "Listed"
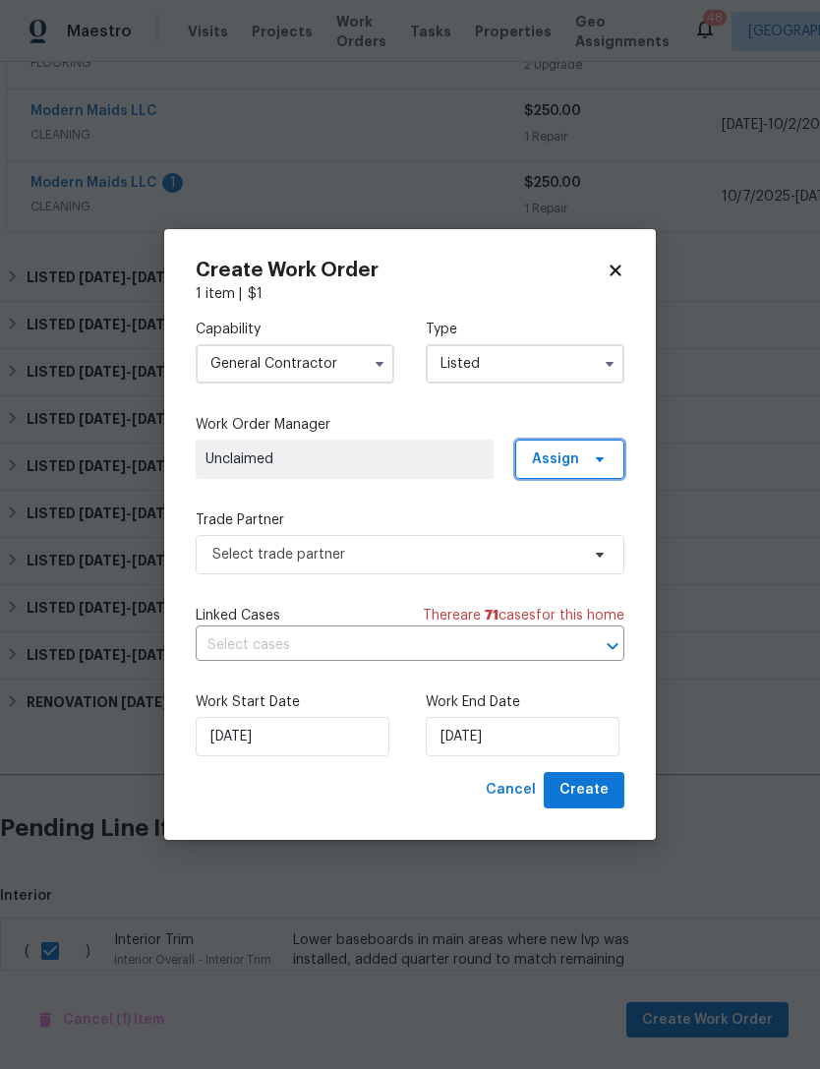
click at [603, 450] on span "Assign" at bounding box center [569, 459] width 109 height 39
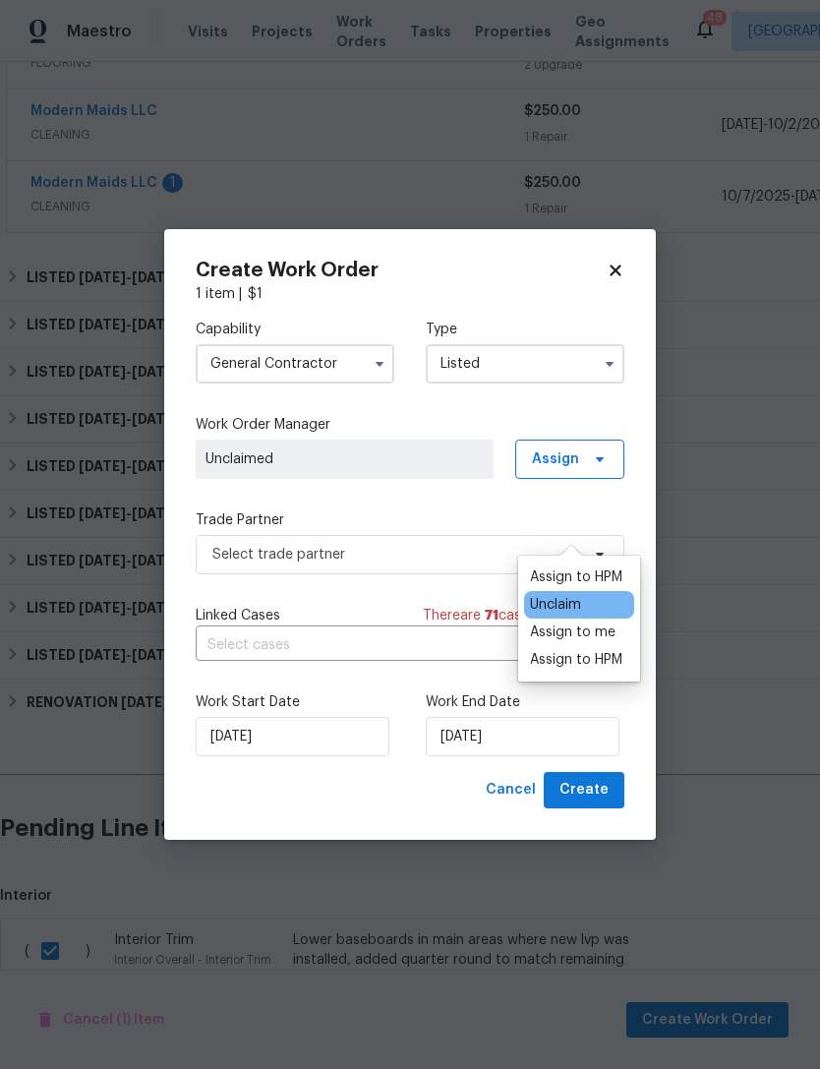
click at [578, 568] on div "Assign to HPM" at bounding box center [576, 578] width 92 height 20
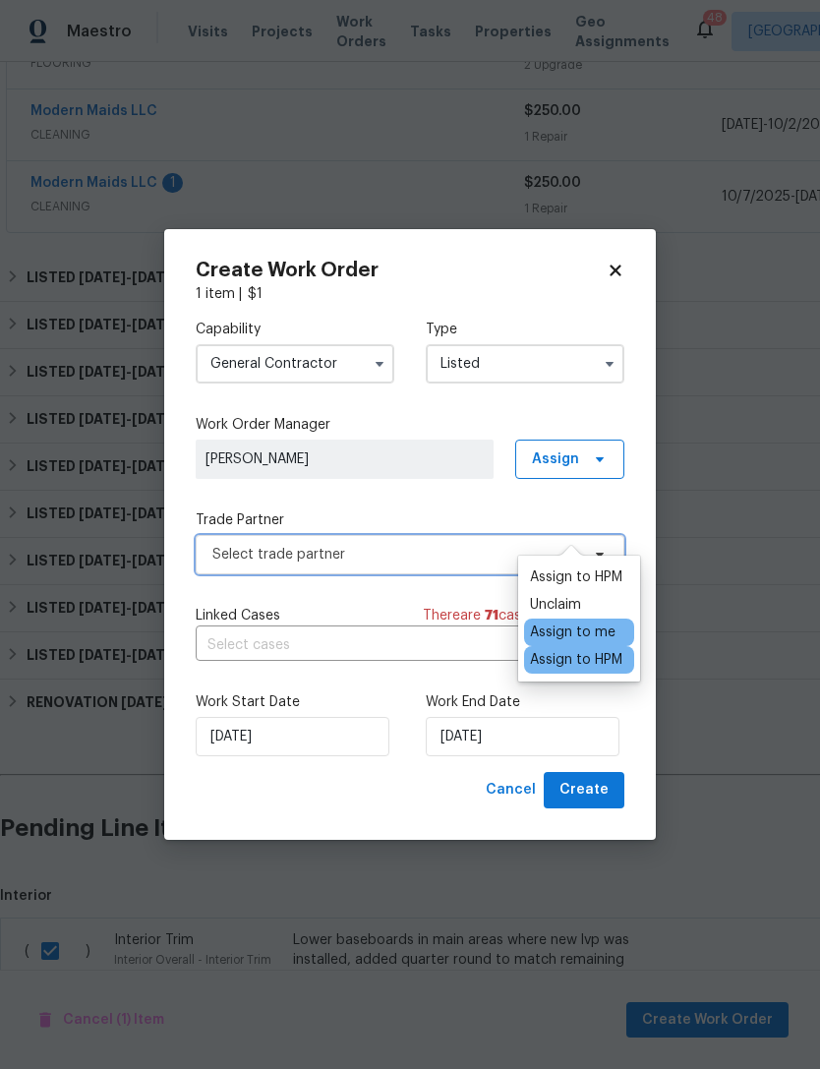
click at [367, 540] on span "Select trade partner" at bounding box center [410, 554] width 429 height 39
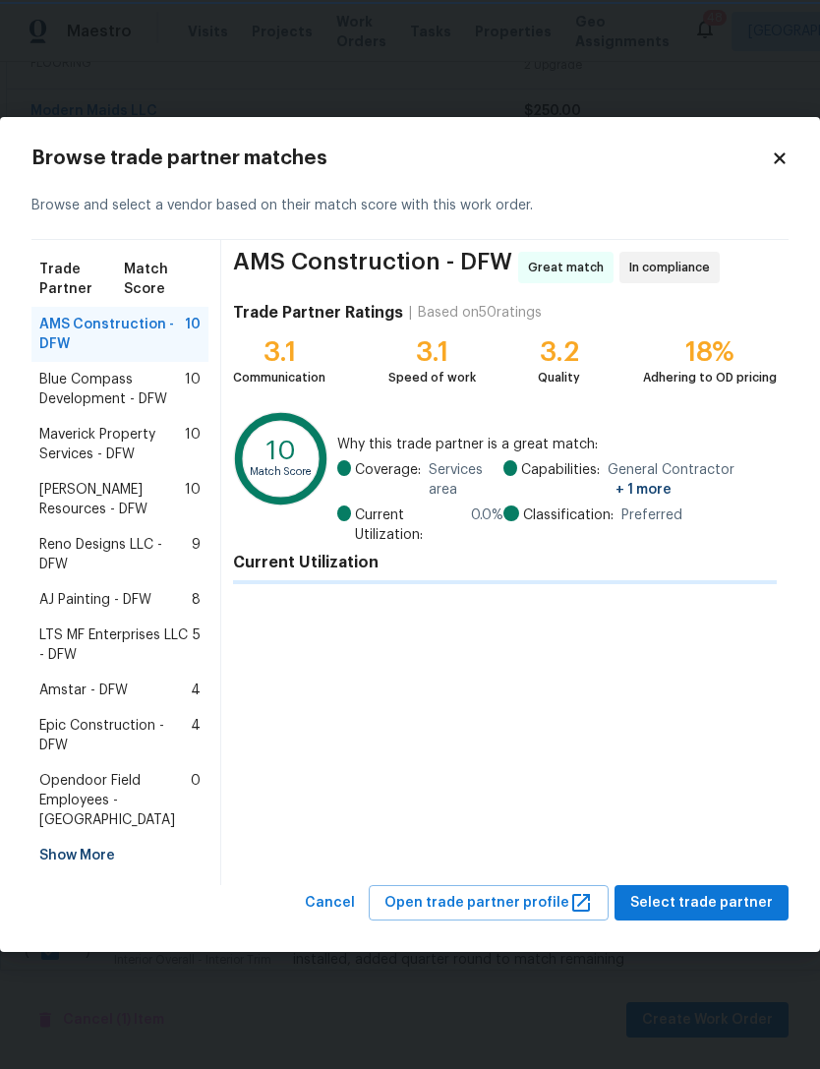
click at [412, 537] on span "Current Utilization:" at bounding box center [409, 525] width 108 height 39
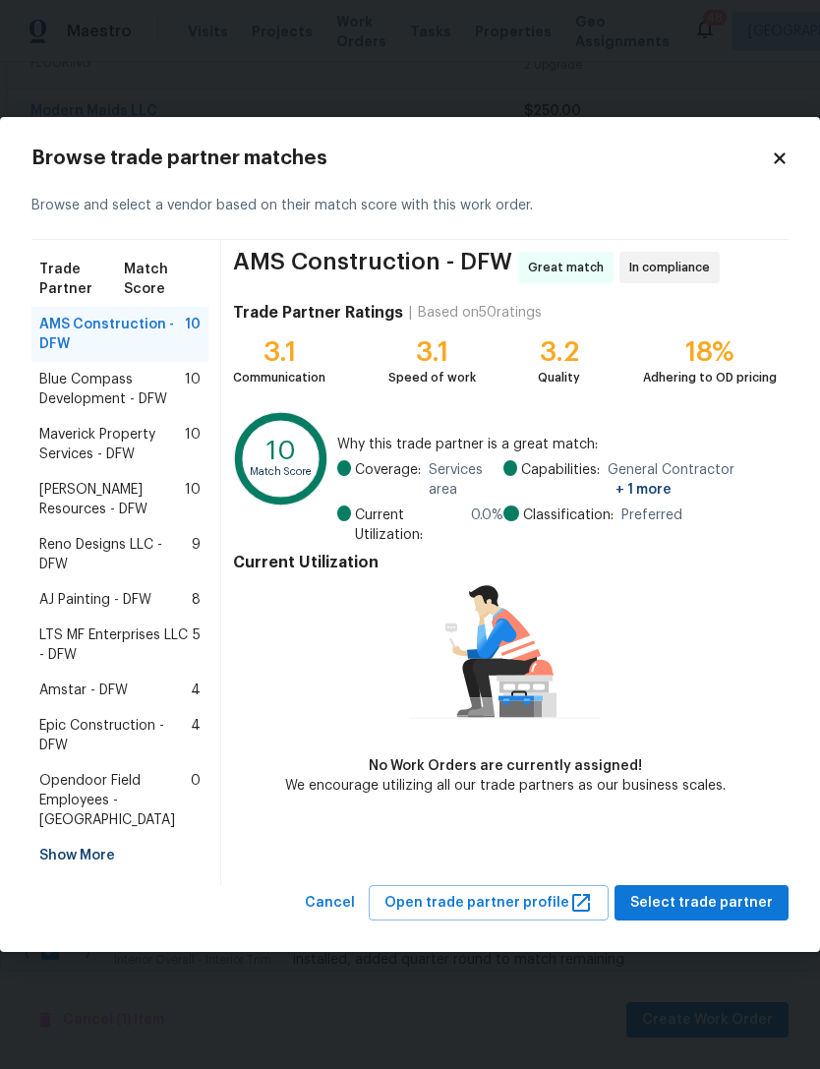
click at [159, 444] on span "Maverick Property Services - DFW" at bounding box center [112, 444] width 146 height 39
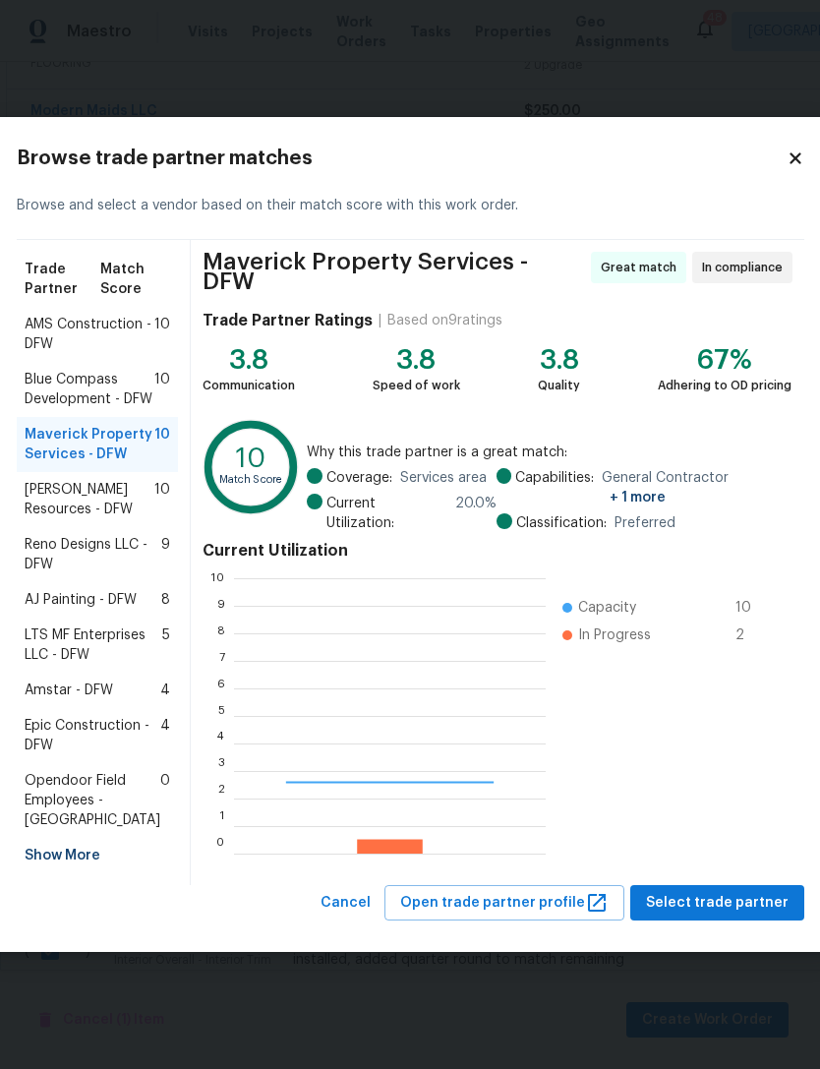
scroll to position [275, 312]
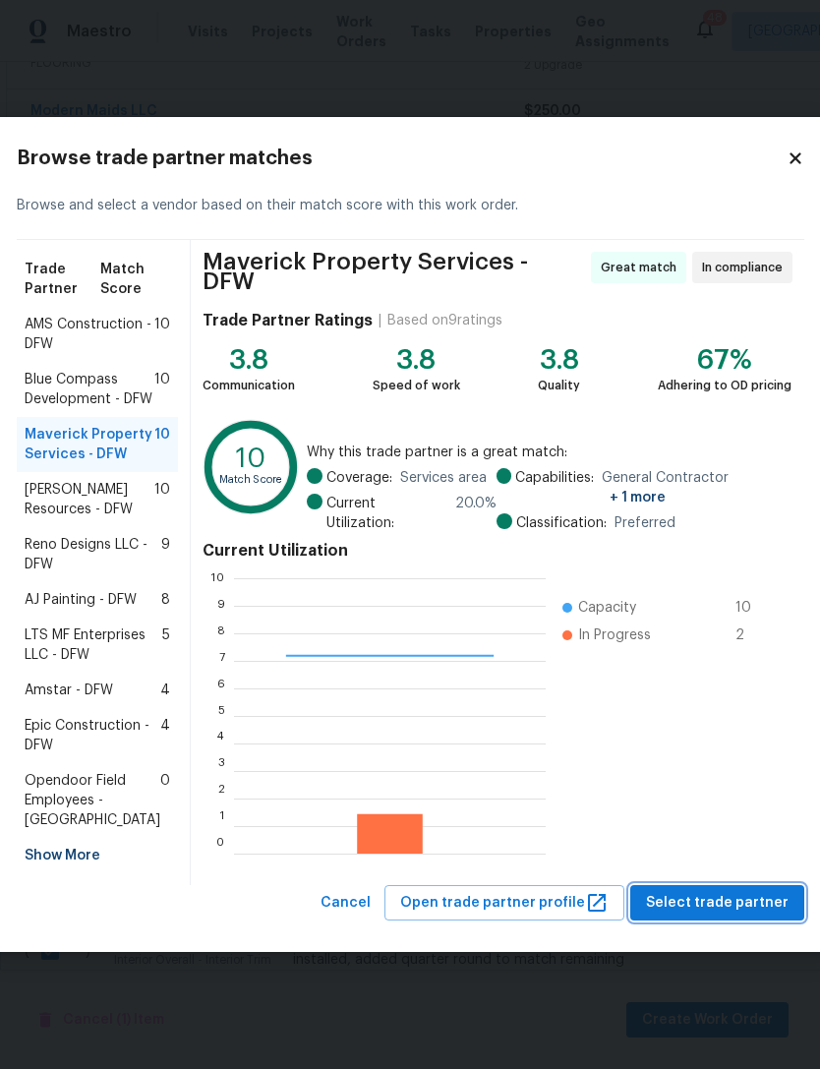
click at [713, 922] on button "Select trade partner" at bounding box center [717, 903] width 174 height 36
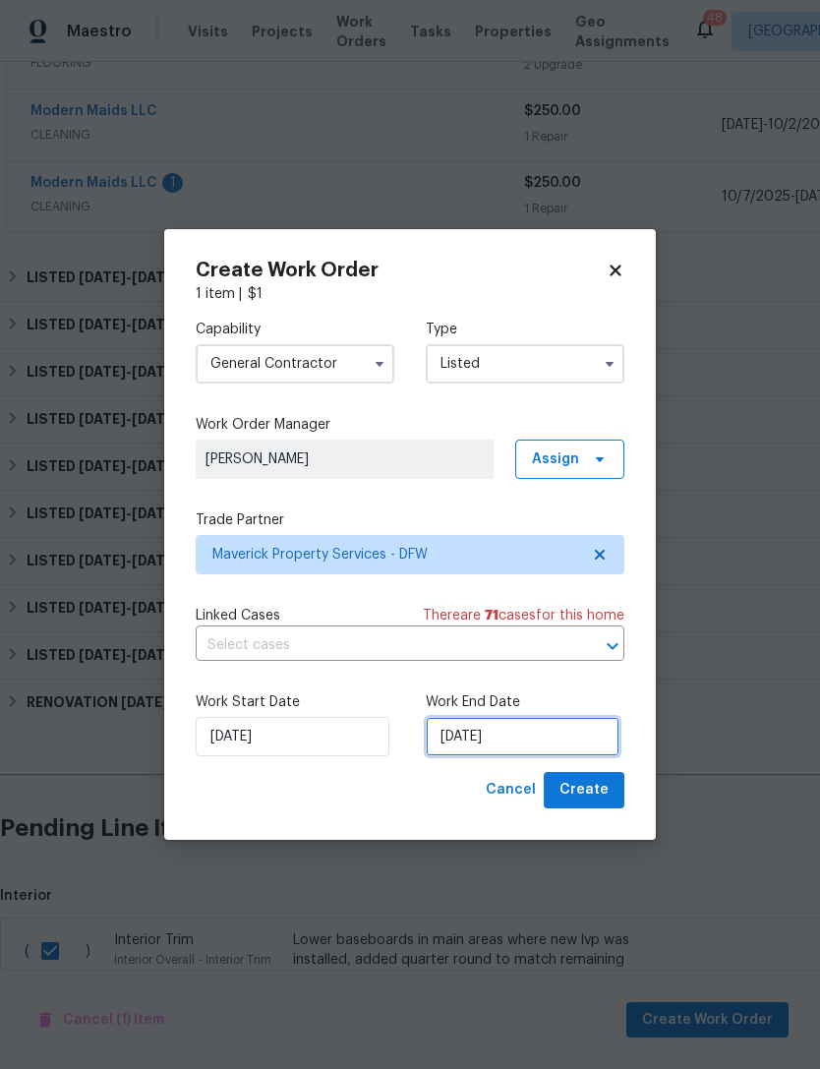
click at [546, 745] on input "[DATE]" at bounding box center [523, 736] width 194 height 39
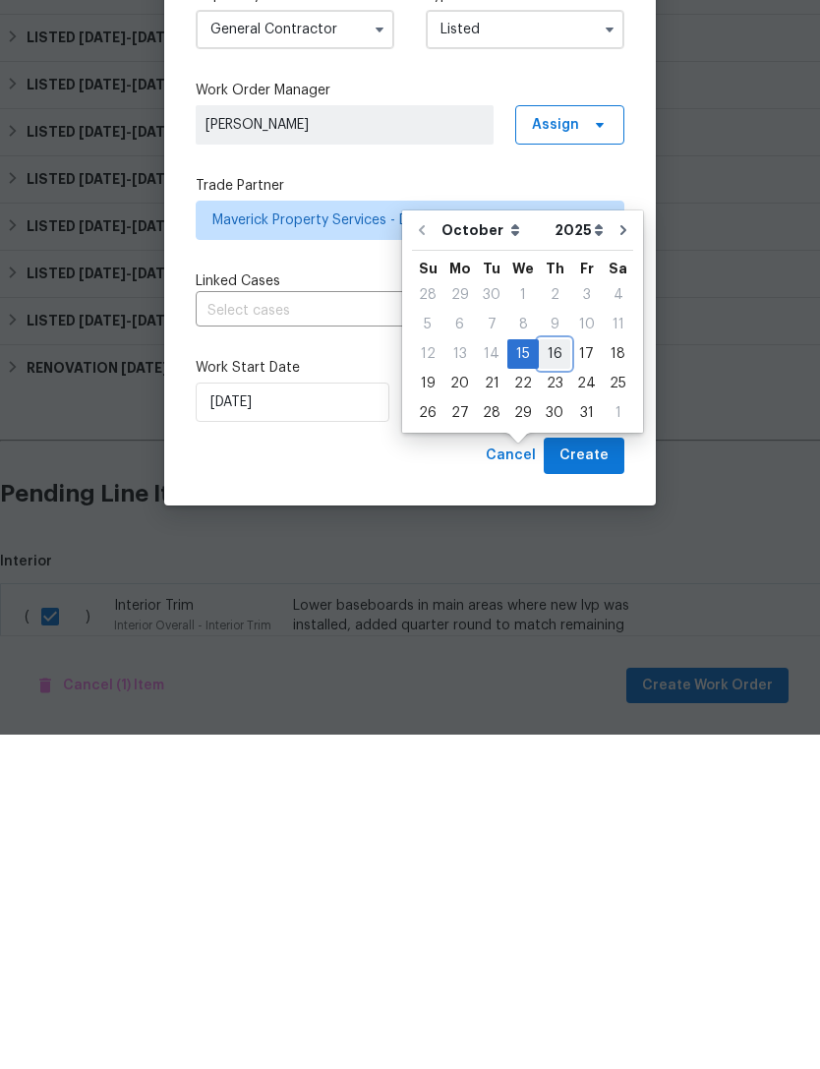
click at [556, 675] on div "16" at bounding box center [554, 689] width 31 height 28
type input "[DATE]"
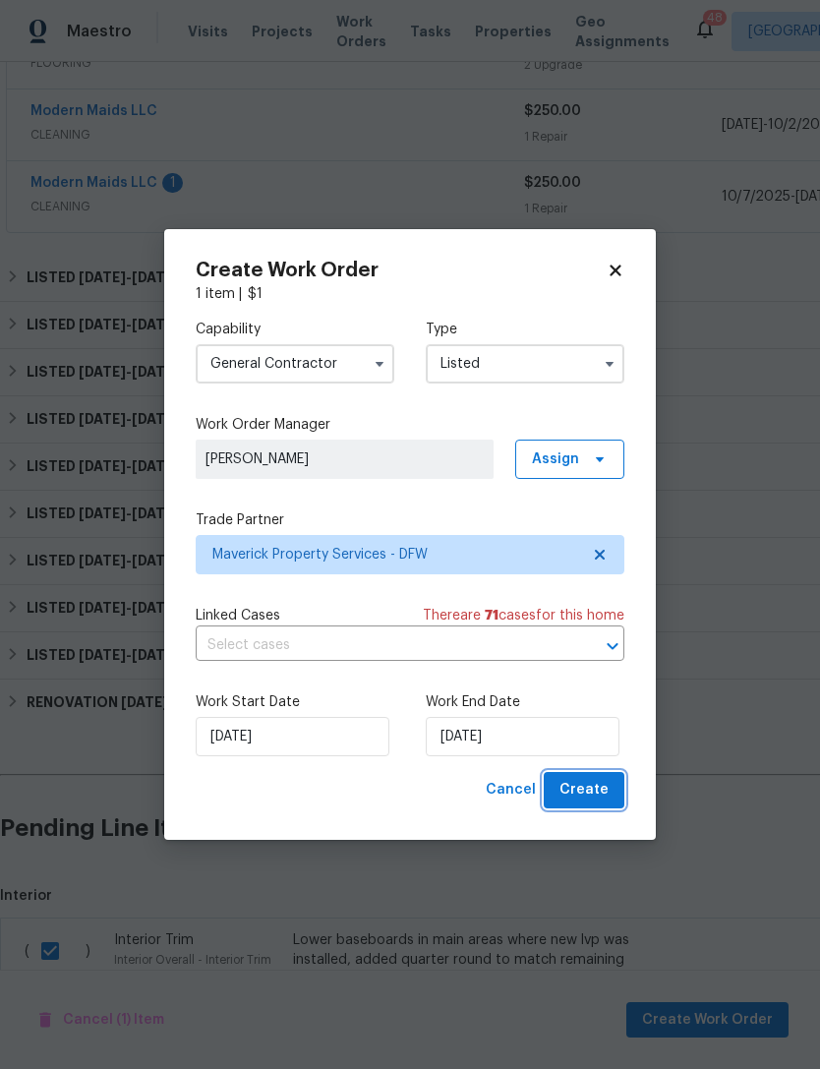
click at [587, 799] on span "Create" at bounding box center [584, 790] width 49 height 25
checkbox input "false"
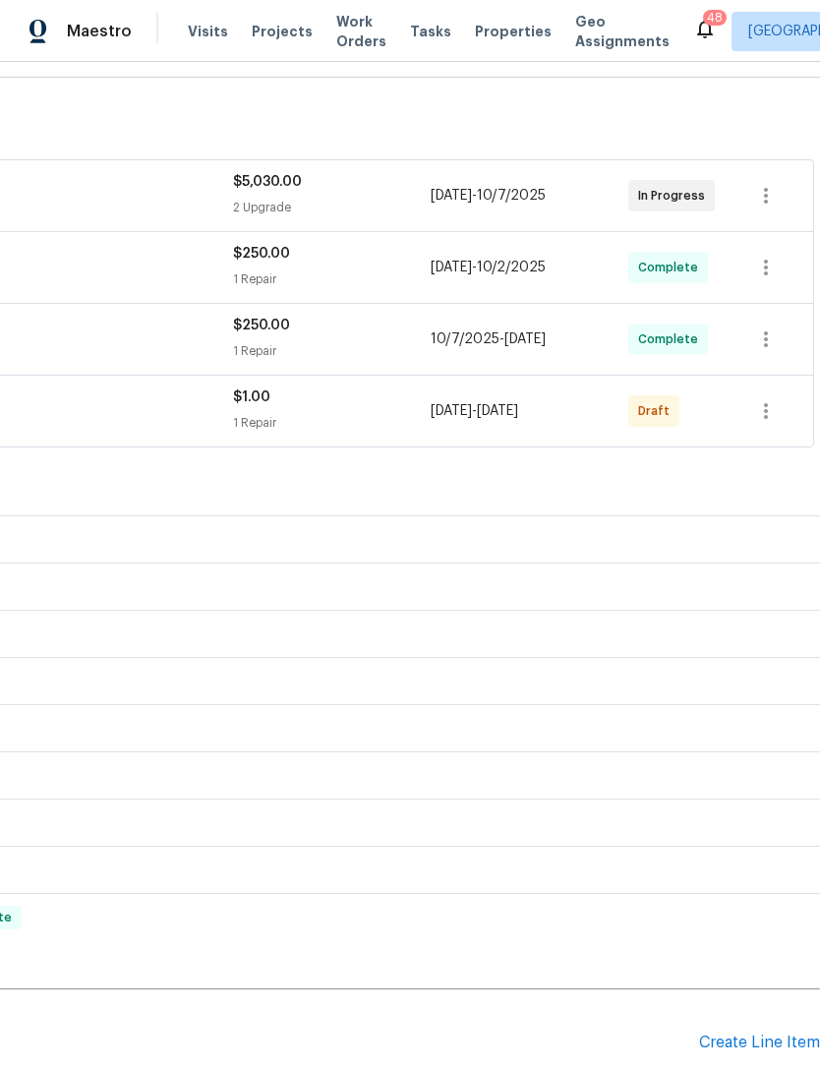
scroll to position [279, 291]
click at [775, 399] on icon "button" at bounding box center [766, 411] width 24 height 24
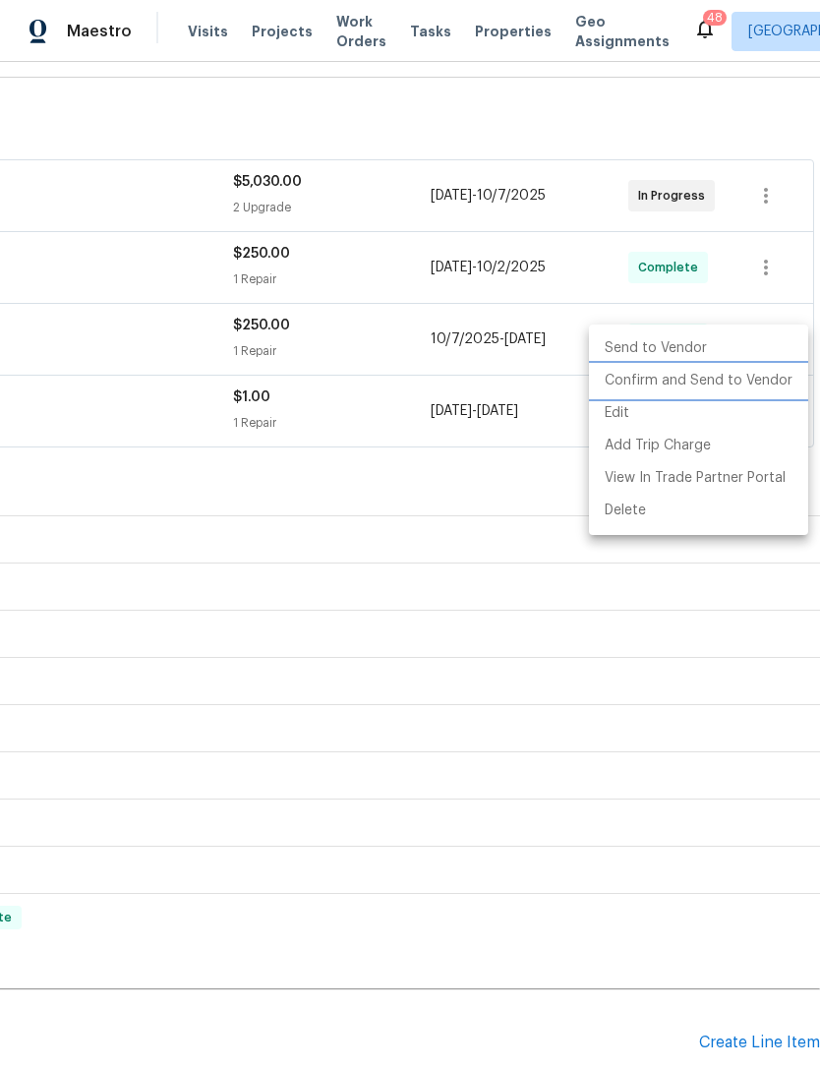
click at [747, 392] on li "Confirm and Send to Vendor" at bounding box center [698, 381] width 219 height 32
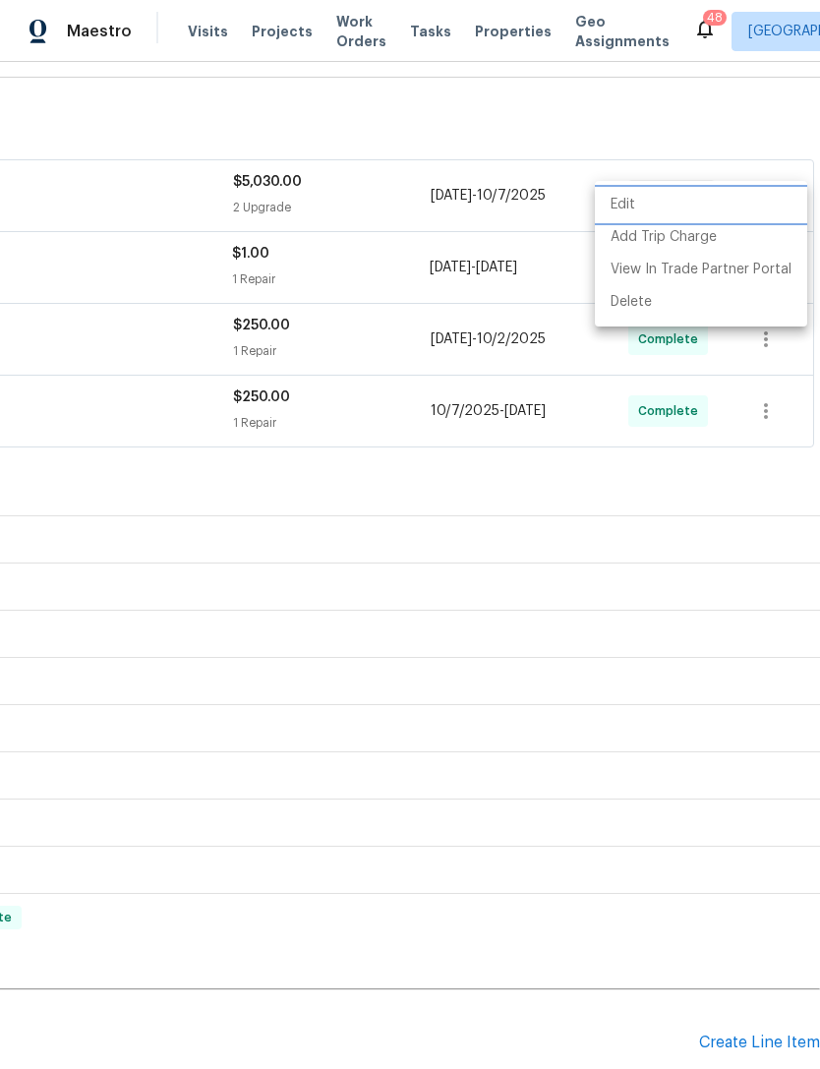
scroll to position [0, 0]
